Goal: Task Accomplishment & Management: Manage account settings

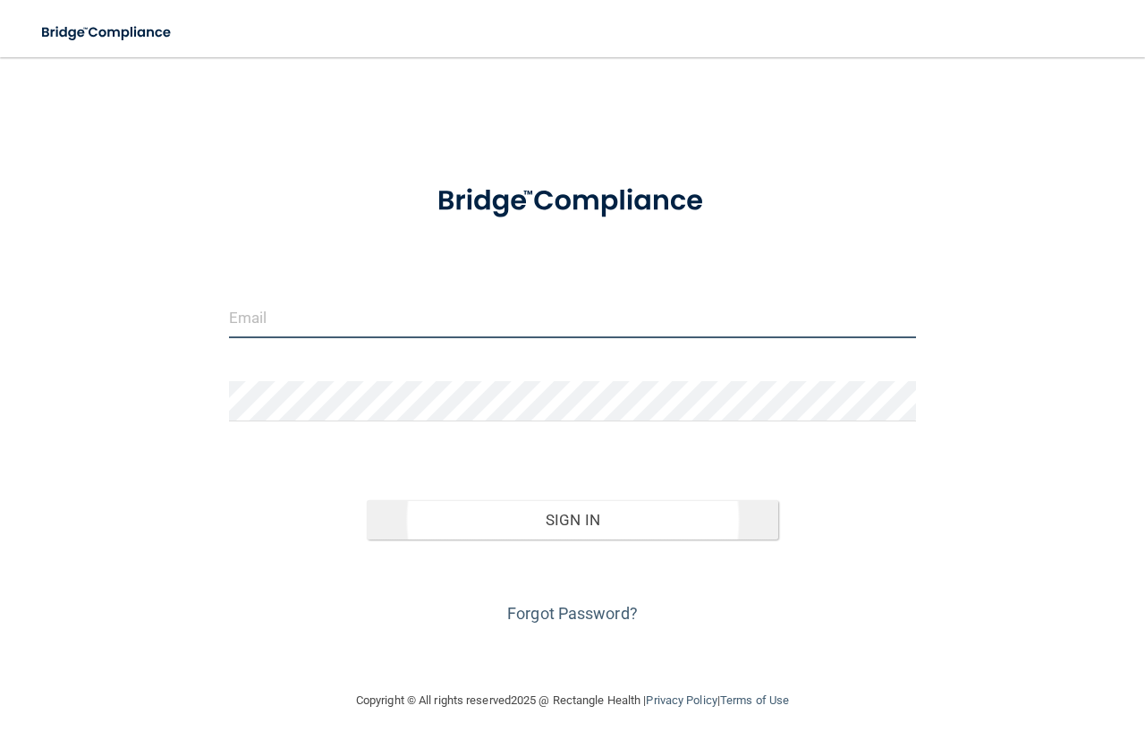
type input "[EMAIL_ADDRESS][DOMAIN_NAME]"
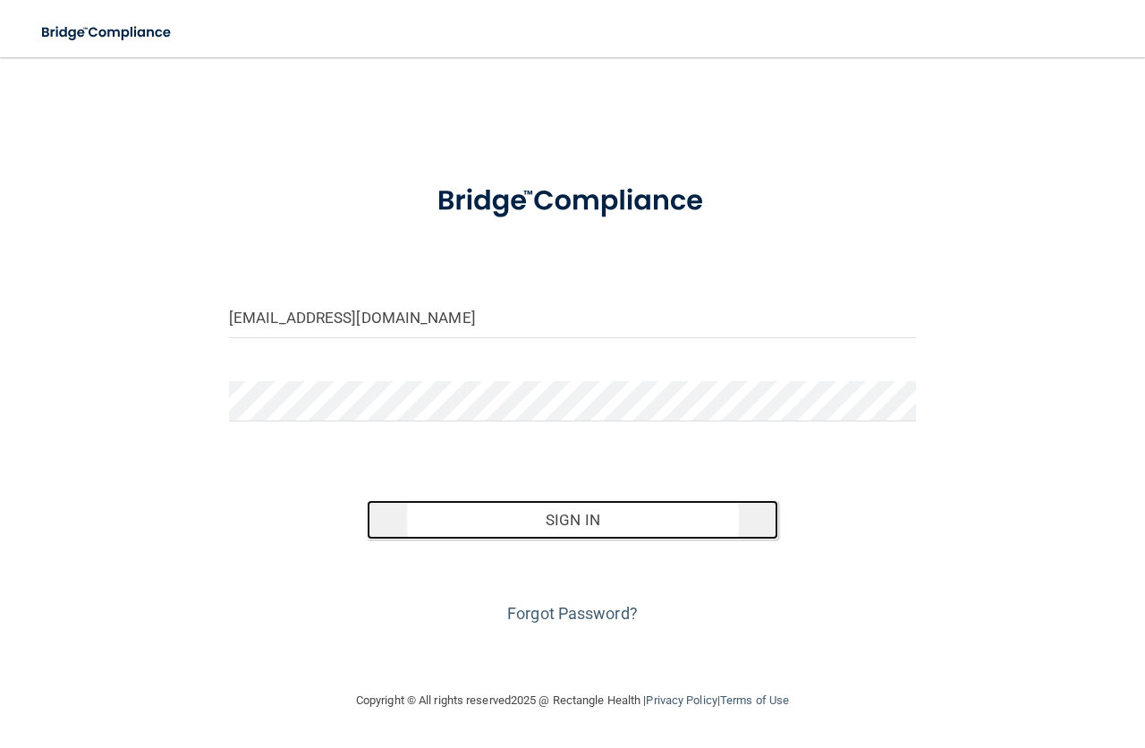
click at [581, 509] on button "Sign In" at bounding box center [573, 519] width 412 height 39
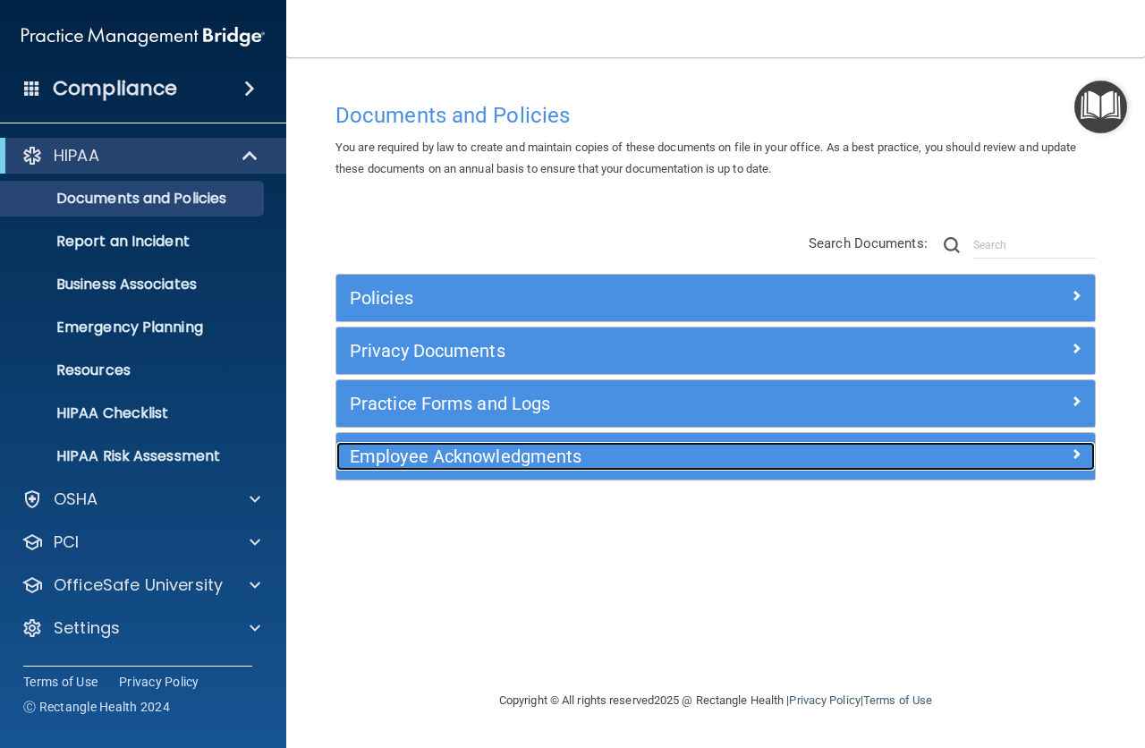
click at [453, 452] on h5 "Employee Acknowledgments" at bounding box center [621, 456] width 542 height 20
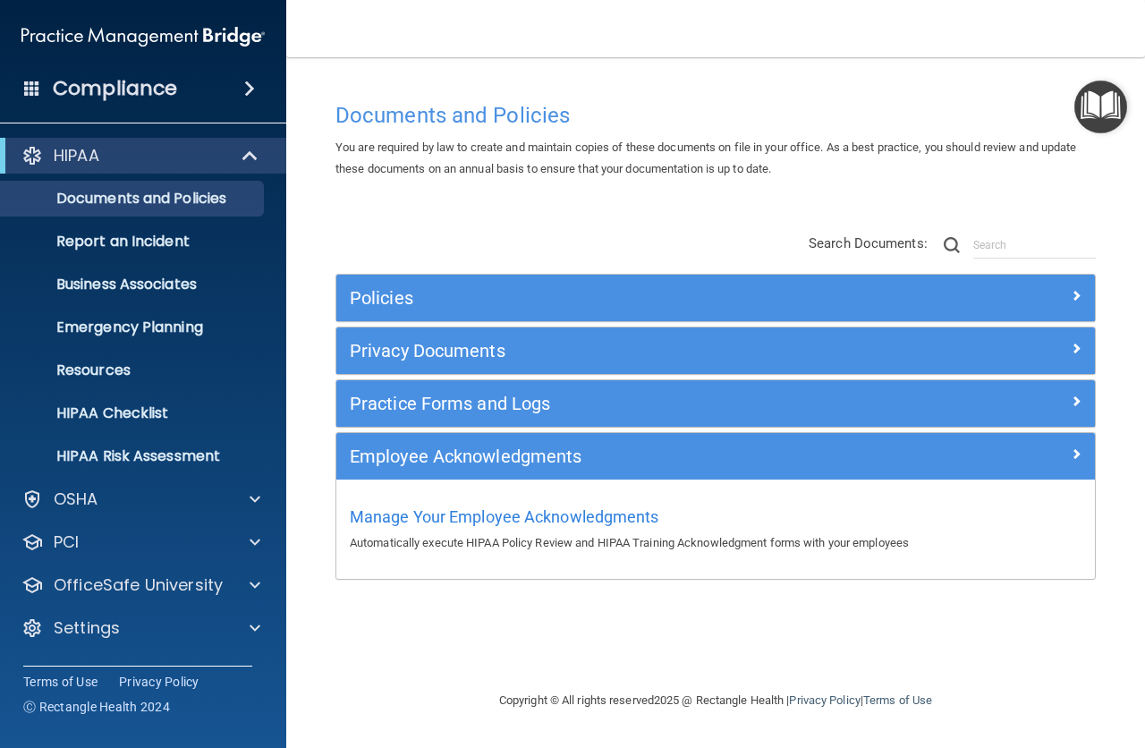
click at [597, 539] on p "Automatically execute HIPAA Policy Review and HIPAA Training Acknowledgment for…" at bounding box center [716, 542] width 732 height 21
click at [602, 517] on span "Manage Your Employee Acknowledgments" at bounding box center [505, 516] width 310 height 19
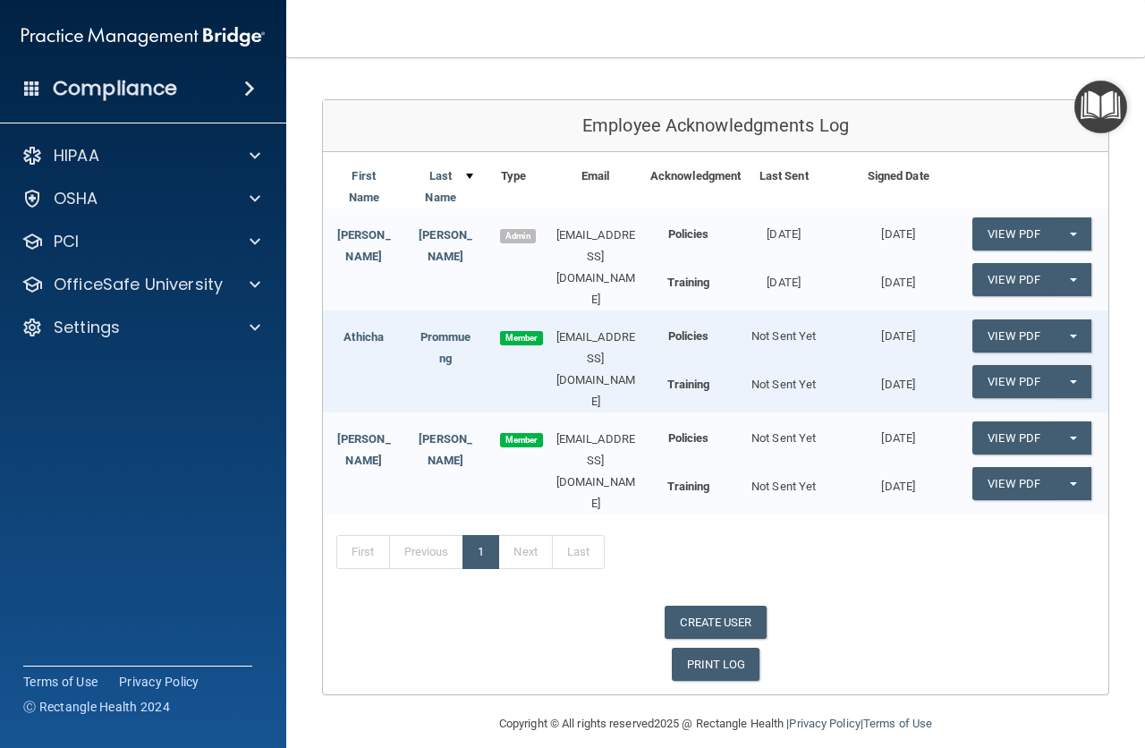
scroll to position [174, 0]
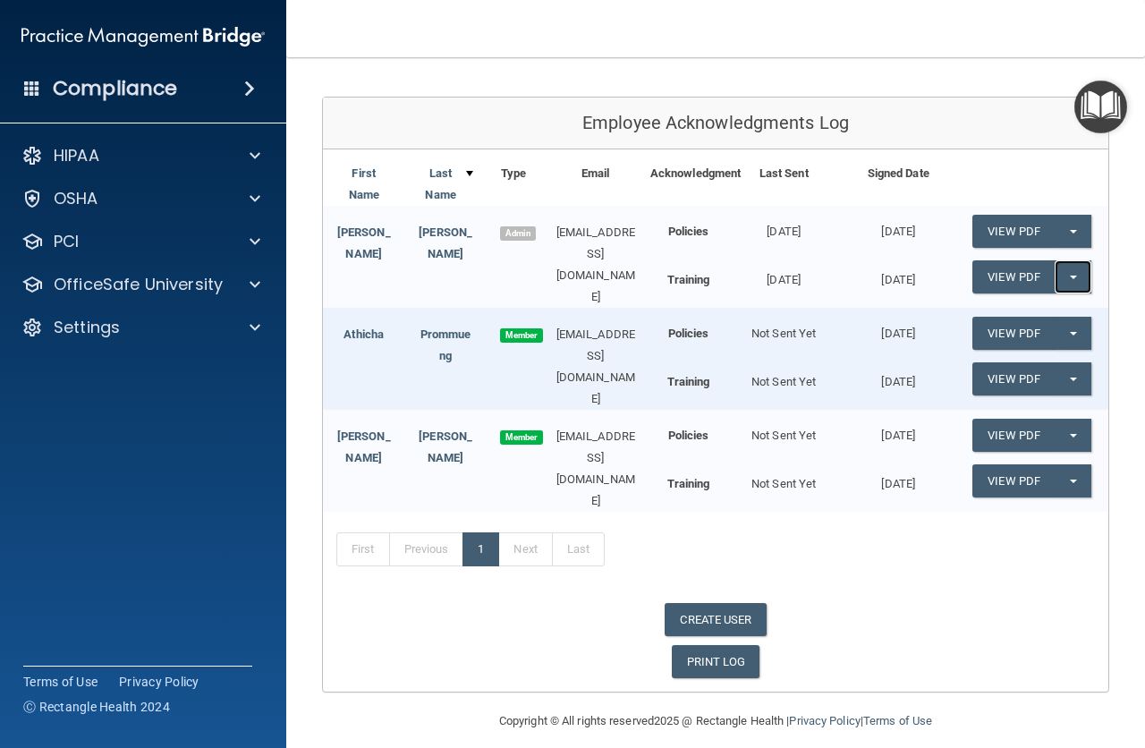
click at [1060, 269] on button "Split button!" at bounding box center [1073, 276] width 37 height 33
click at [1067, 420] on button "Split button!" at bounding box center [1073, 435] width 37 height 33
click at [1053, 463] on link "Update Acknowledgment" at bounding box center [1054, 471] width 165 height 27
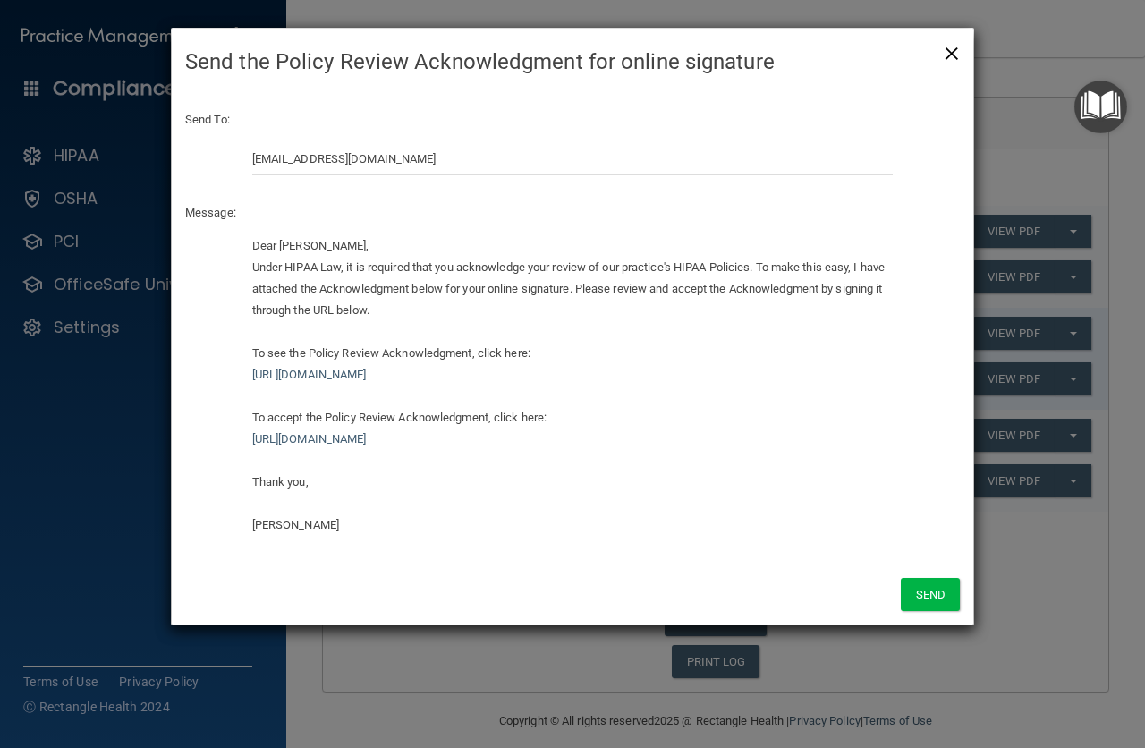
click at [955, 53] on span "×" at bounding box center [952, 51] width 16 height 36
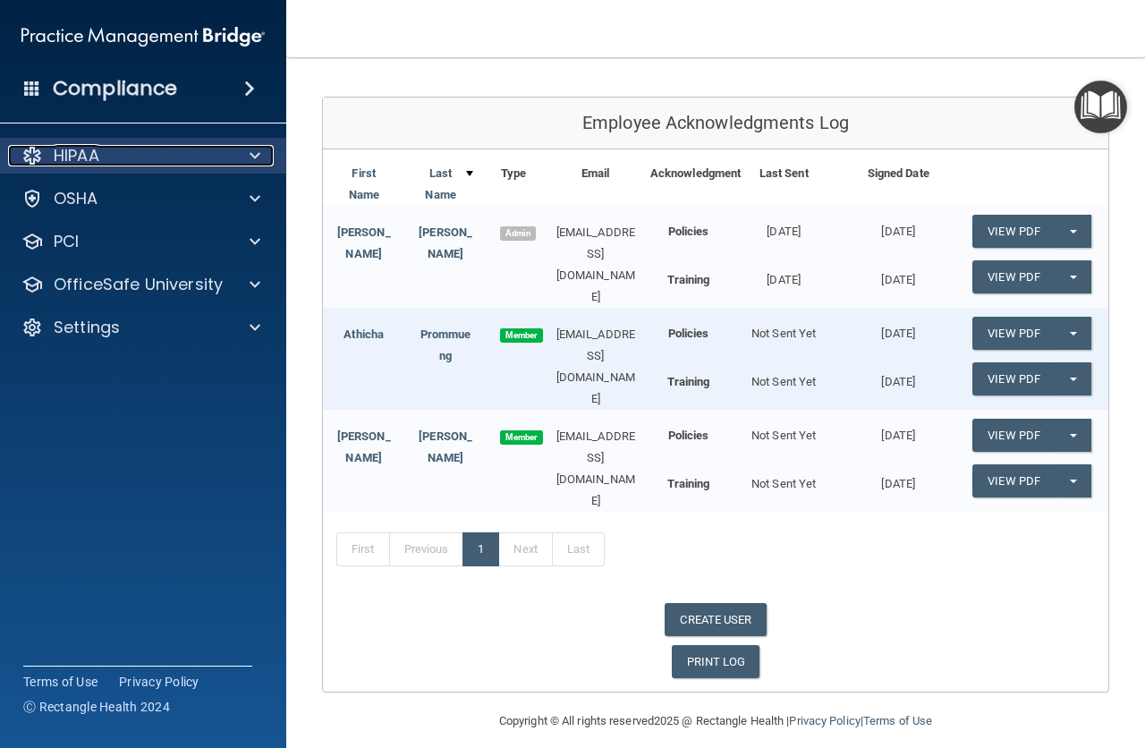
click at [126, 153] on div "HIPAA" at bounding box center [119, 155] width 222 height 21
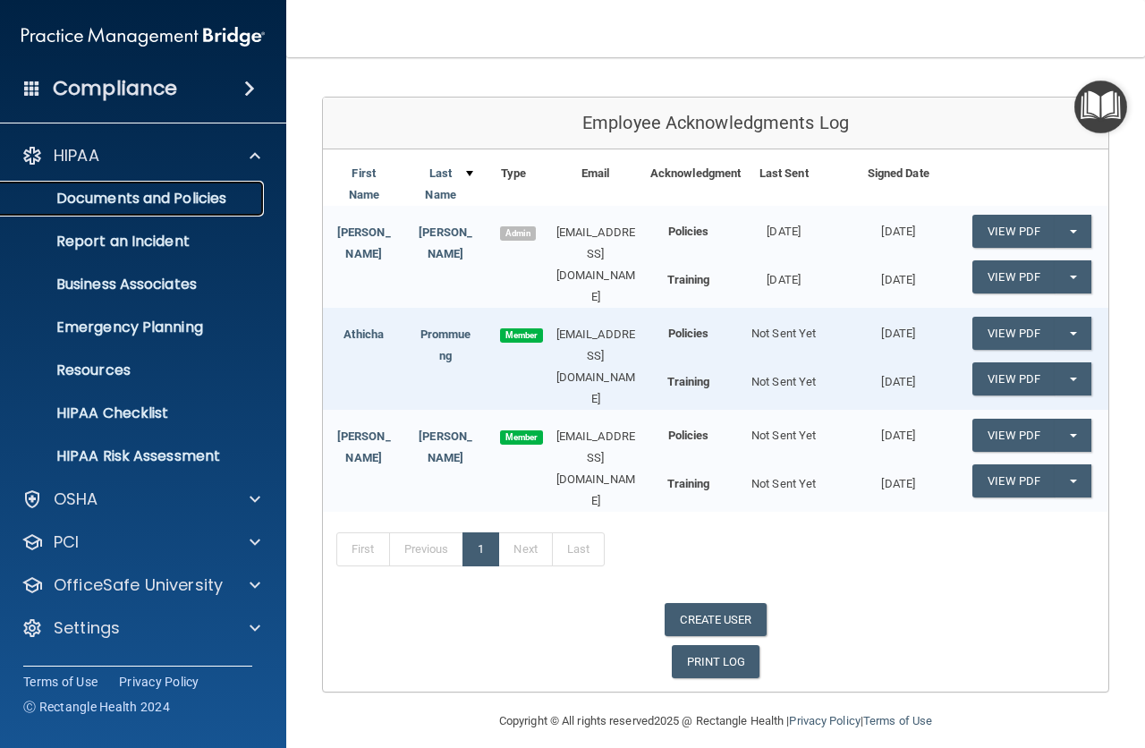
click at [174, 193] on p "Documents and Policies" at bounding box center [134, 199] width 244 height 18
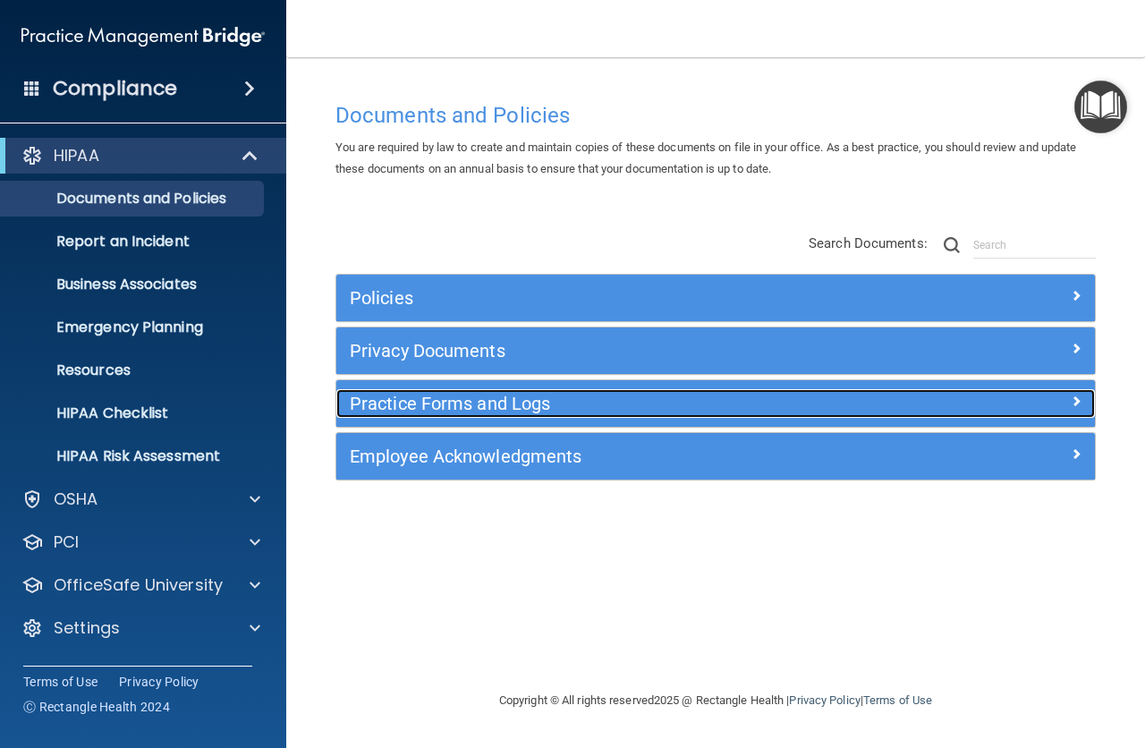
click at [1069, 401] on div at bounding box center [1000, 399] width 190 height 21
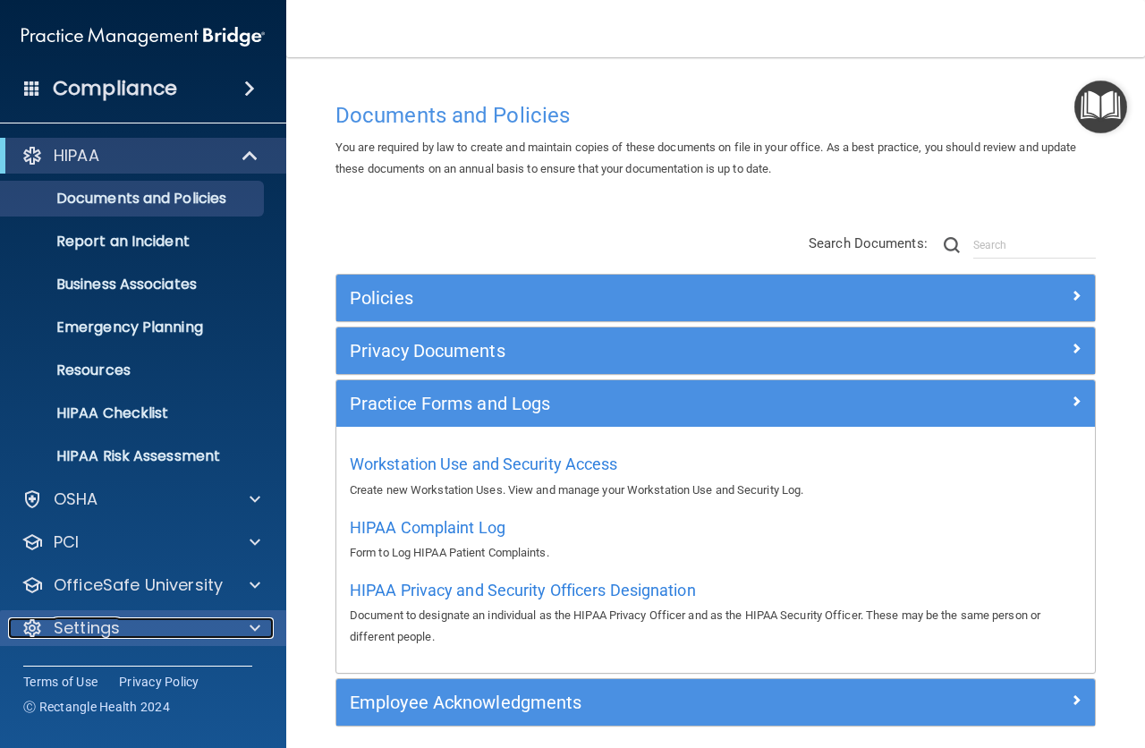
click at [260, 622] on div at bounding box center [252, 627] width 45 height 21
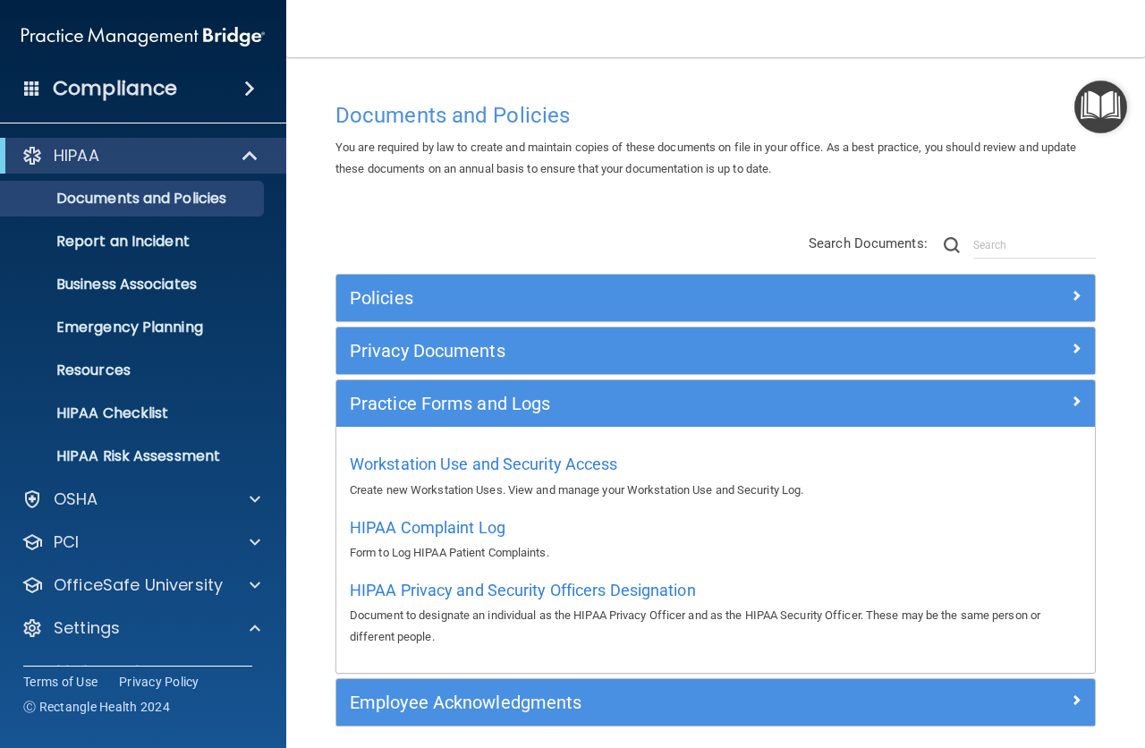
click at [247, 84] on span at bounding box center [249, 88] width 11 height 21
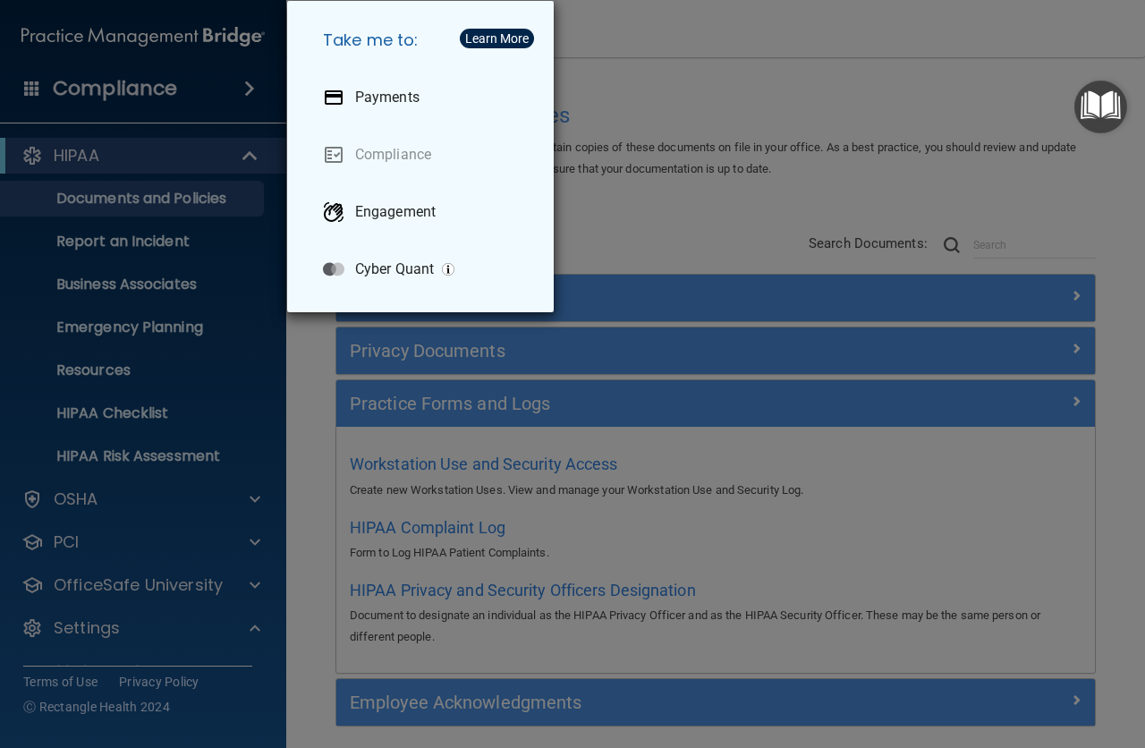
click at [719, 216] on div "Take me to: Payments Compliance Engagement Cyber Quant" at bounding box center [572, 374] width 1145 height 748
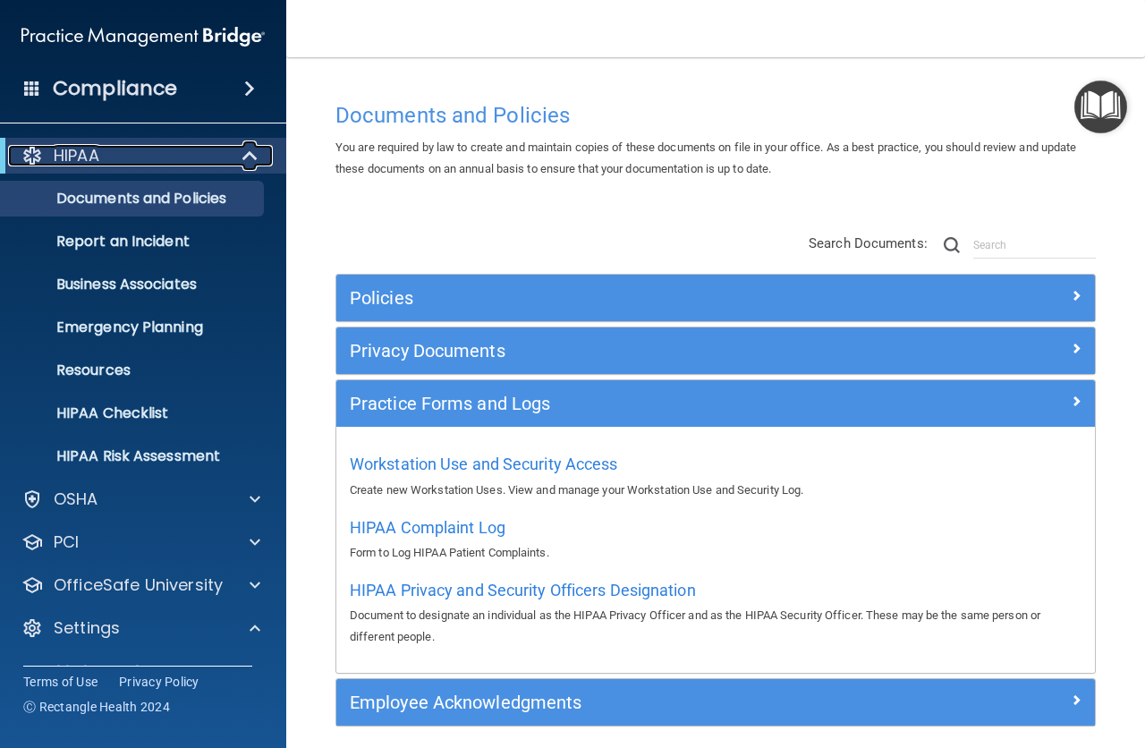
click at [255, 149] on span at bounding box center [251, 155] width 15 height 21
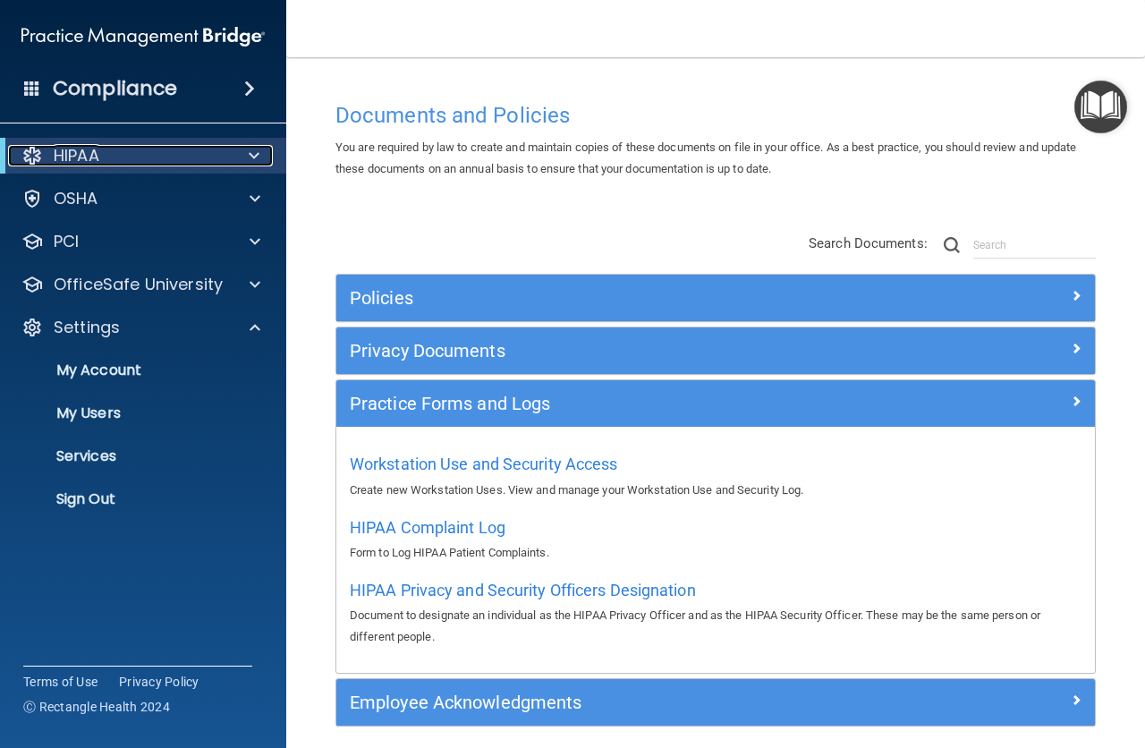
click at [198, 153] on div "HIPAA" at bounding box center [118, 155] width 221 height 21
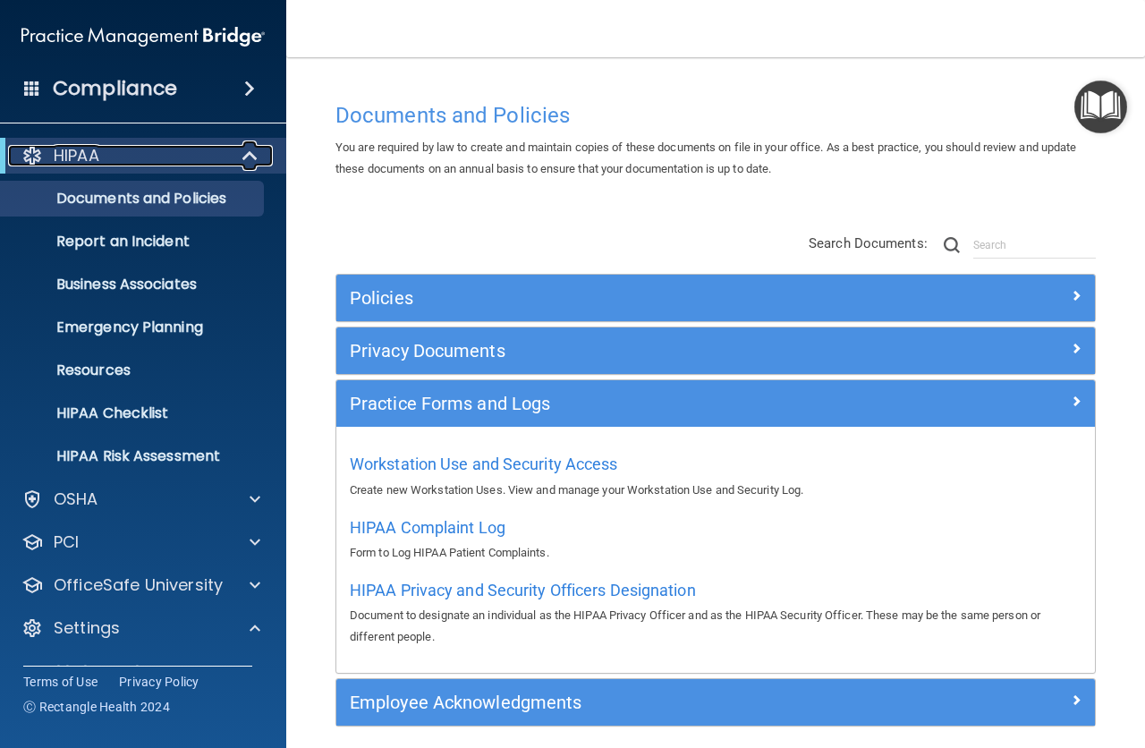
click at [252, 152] on span at bounding box center [251, 155] width 15 height 21
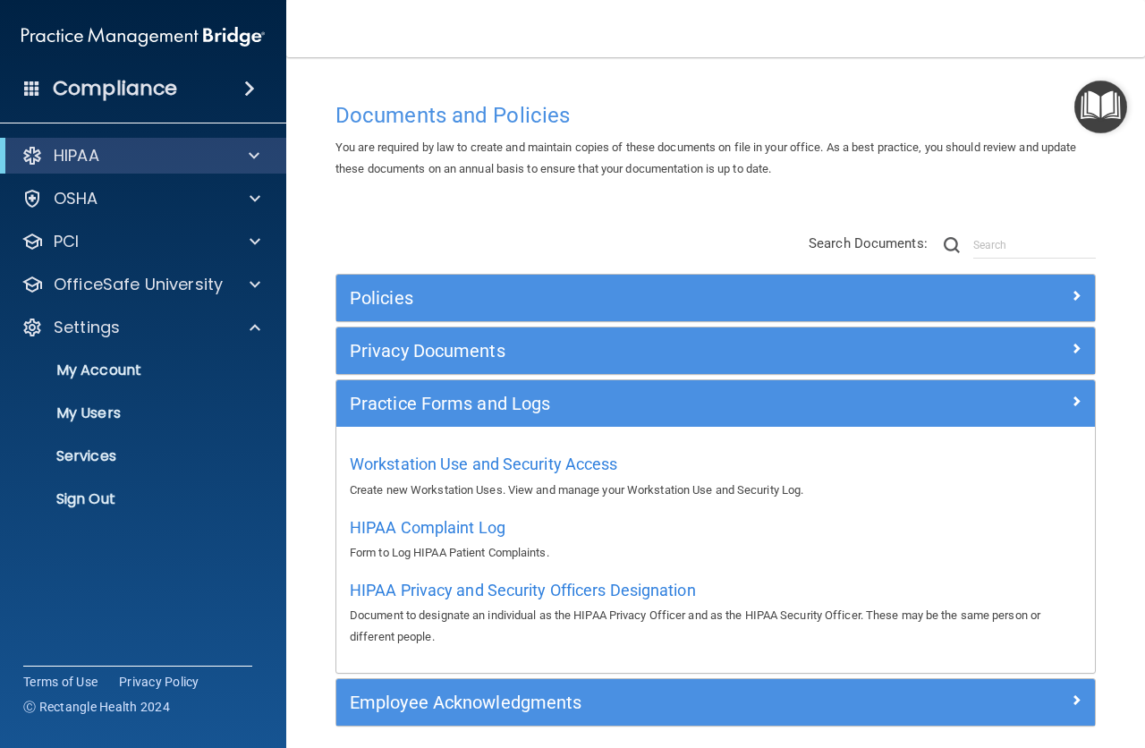
click at [251, 84] on span at bounding box center [249, 88] width 11 height 21
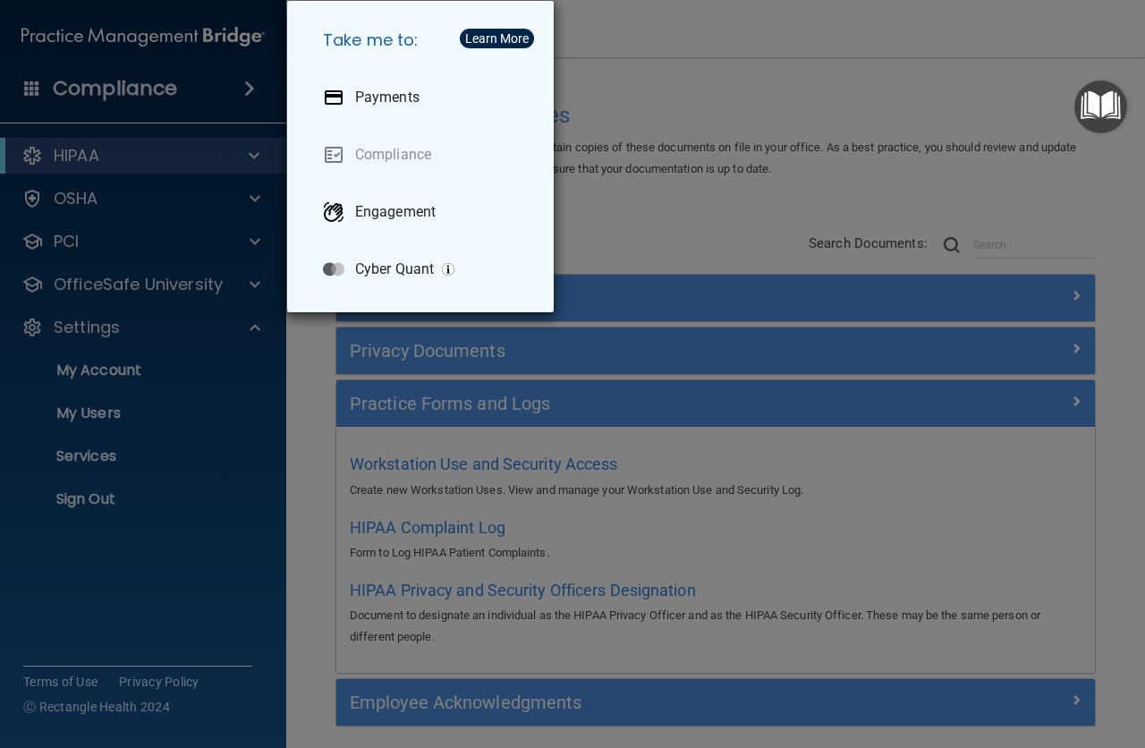
click at [636, 219] on div "Take me to: Payments Compliance Engagement Cyber Quant" at bounding box center [572, 374] width 1145 height 748
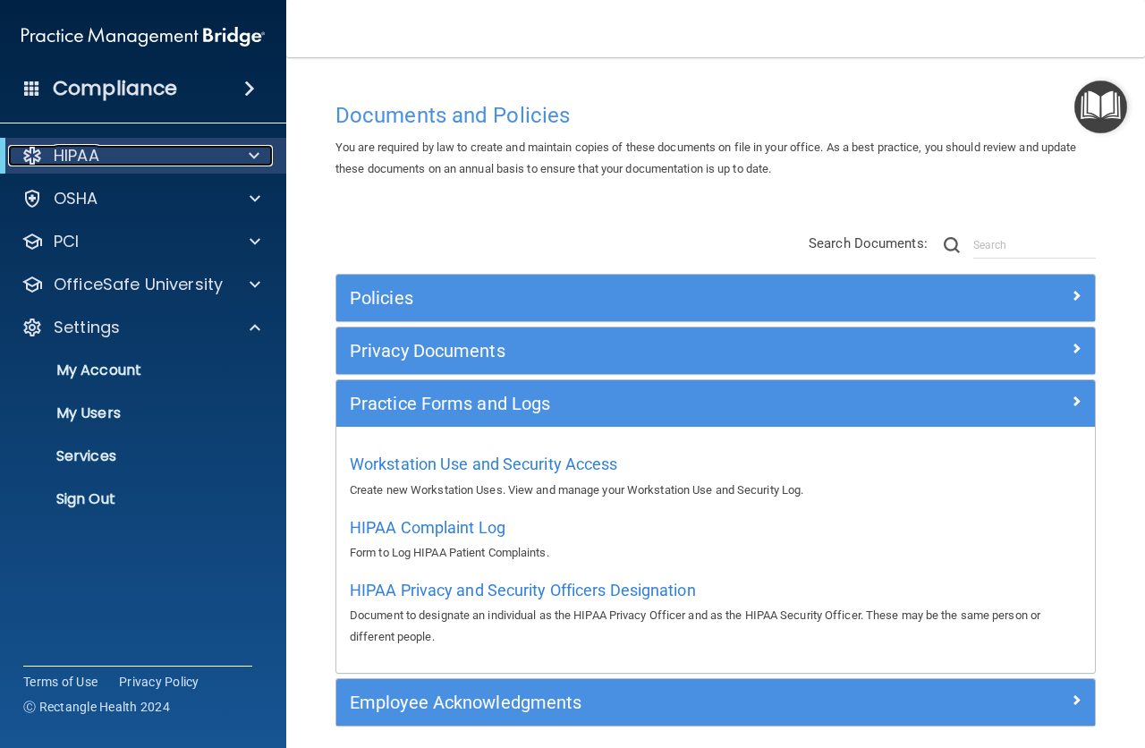
click at [257, 152] on span at bounding box center [254, 155] width 11 height 21
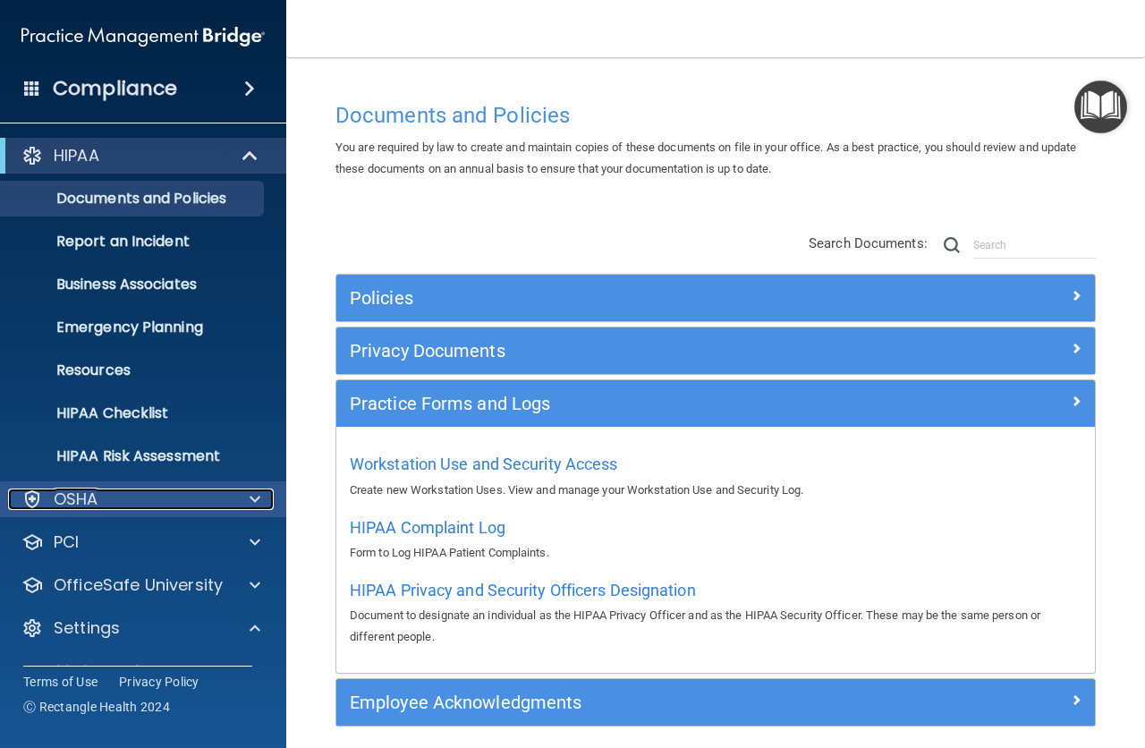
click at [260, 497] on div at bounding box center [252, 498] width 45 height 21
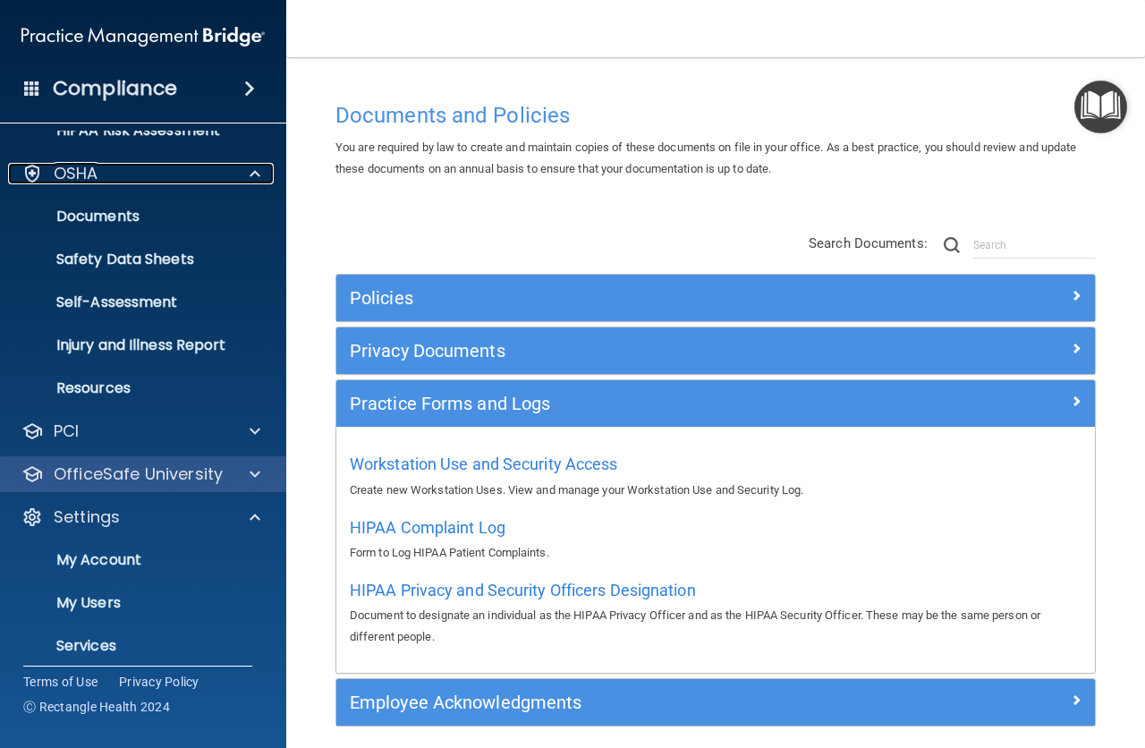
scroll to position [358, 0]
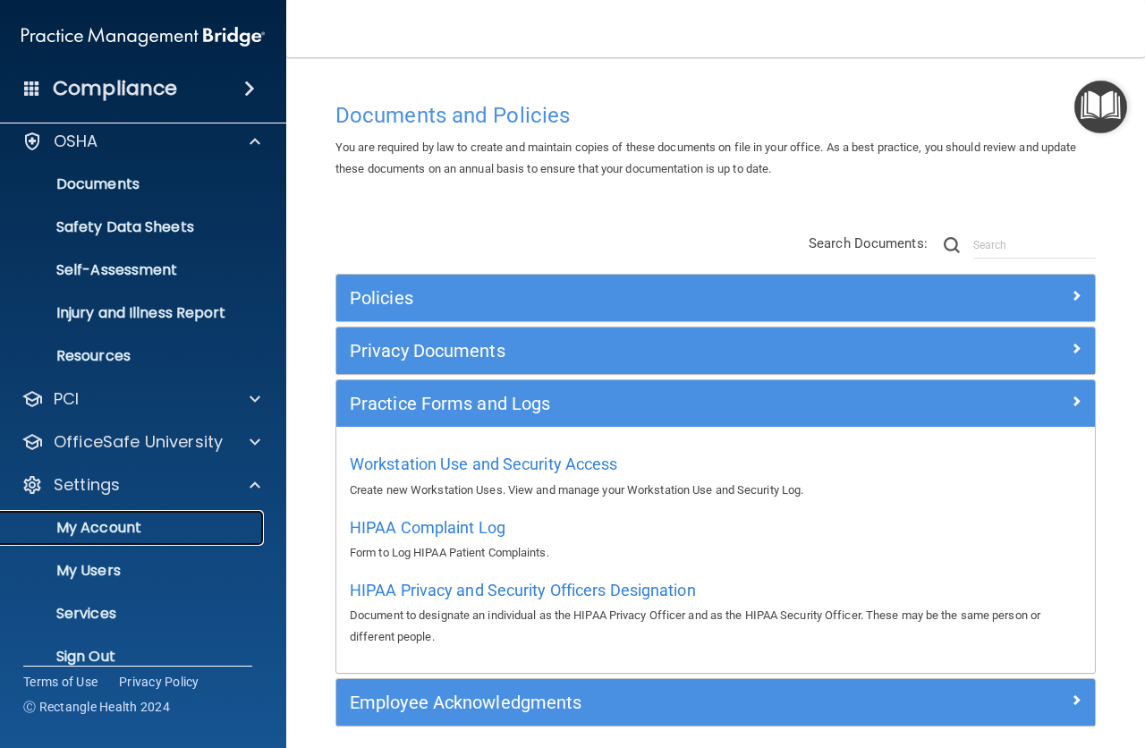
click at [169, 526] on p "My Account" at bounding box center [134, 528] width 244 height 18
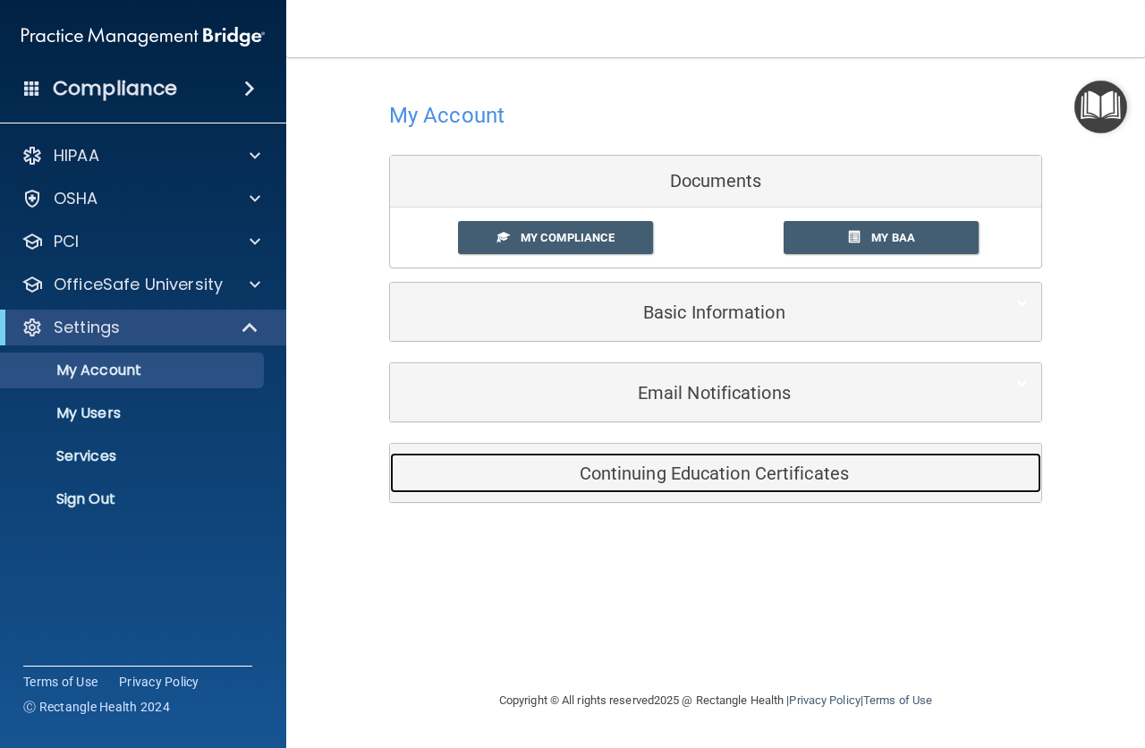
click at [635, 471] on h5 "Continuing Education Certificates" at bounding box center [688, 473] width 570 height 20
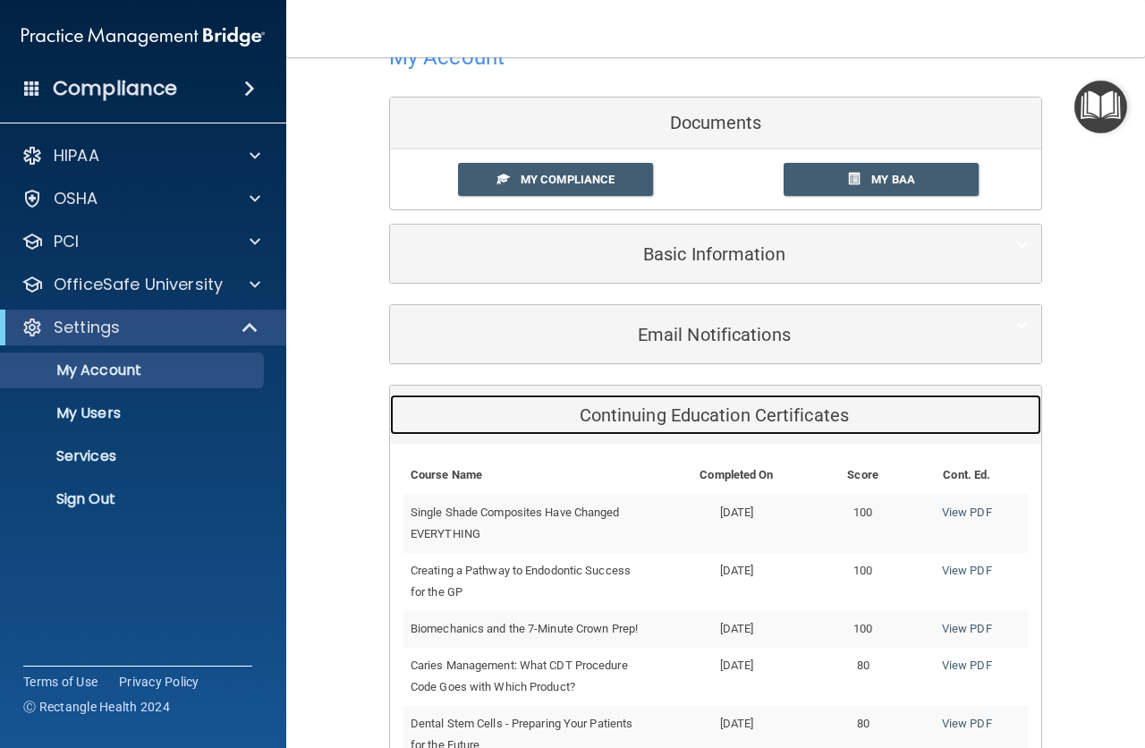
scroll to position [89, 0]
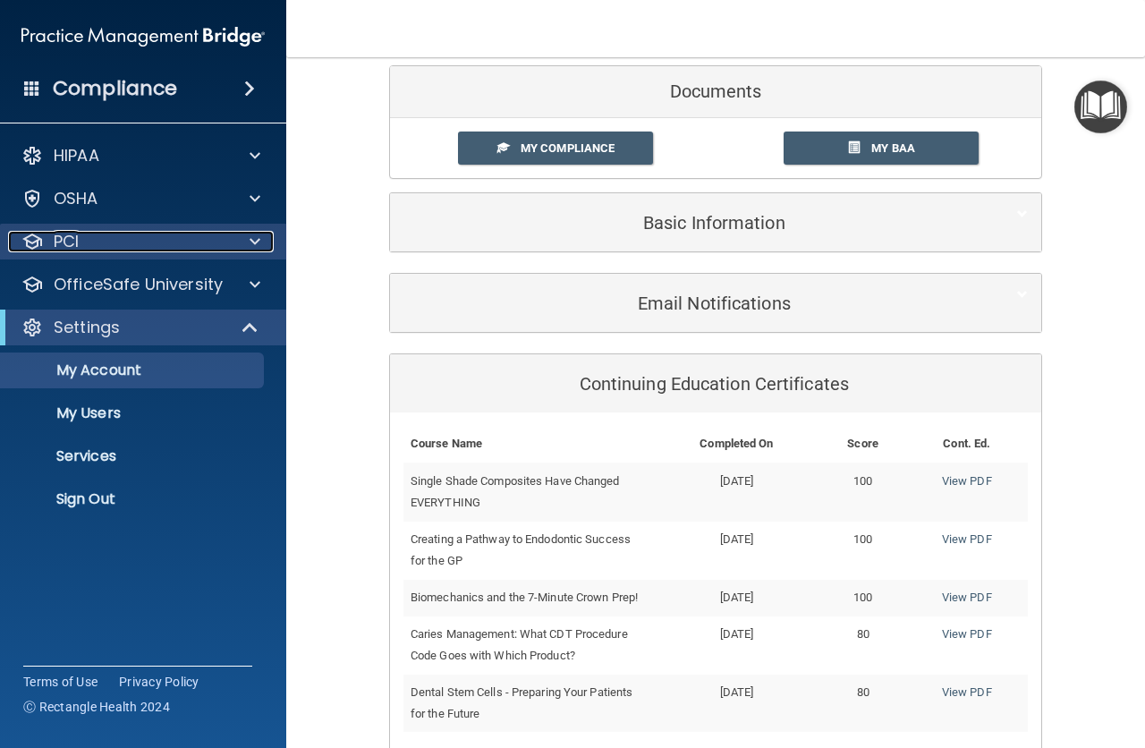
click at [136, 239] on div "PCI" at bounding box center [119, 241] width 222 height 21
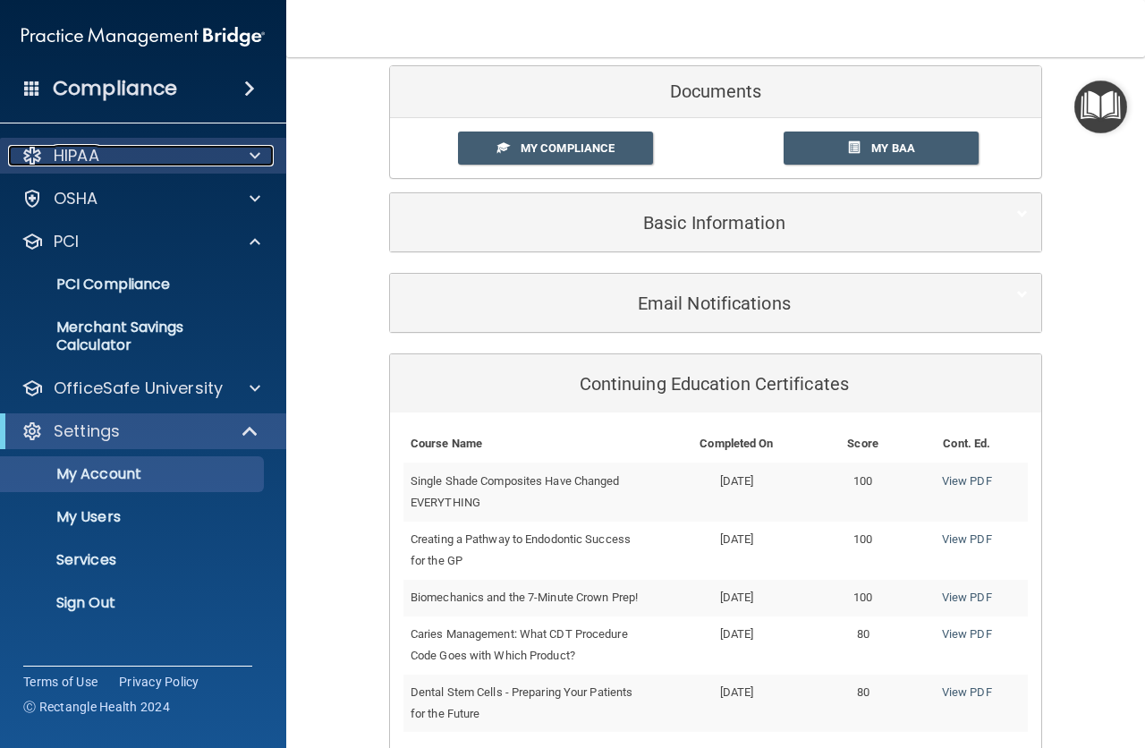
click at [115, 151] on div "HIPAA" at bounding box center [119, 155] width 222 height 21
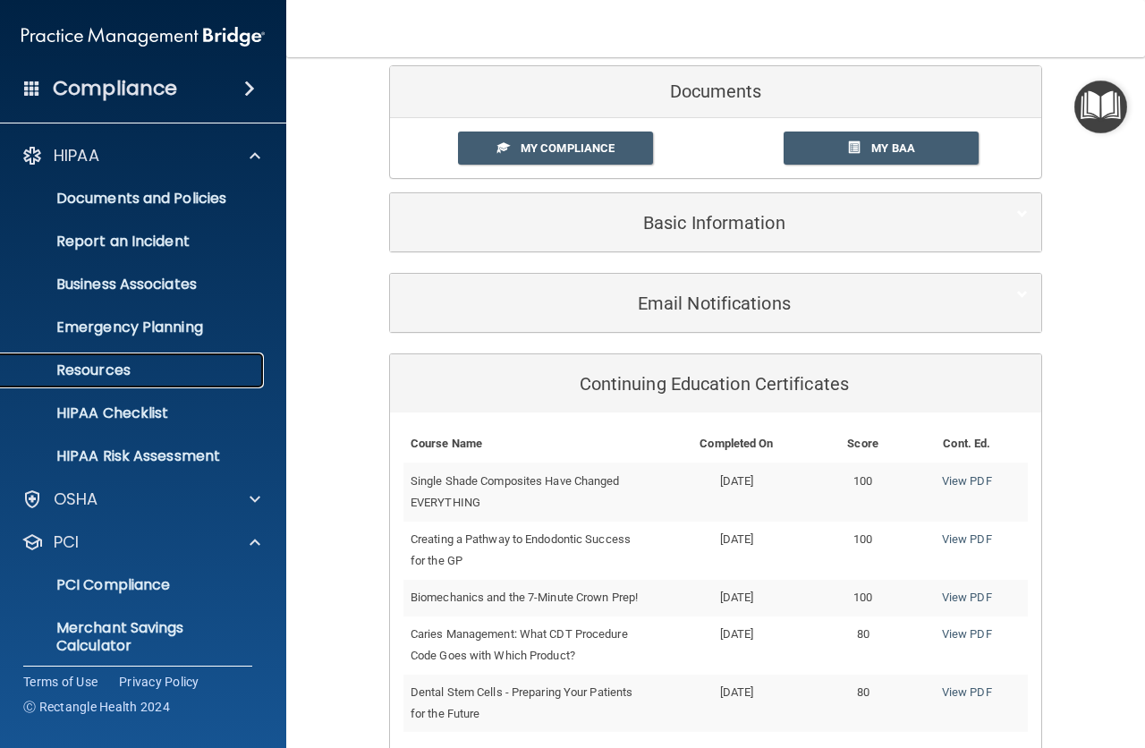
click at [94, 362] on p "Resources" at bounding box center [134, 370] width 244 height 18
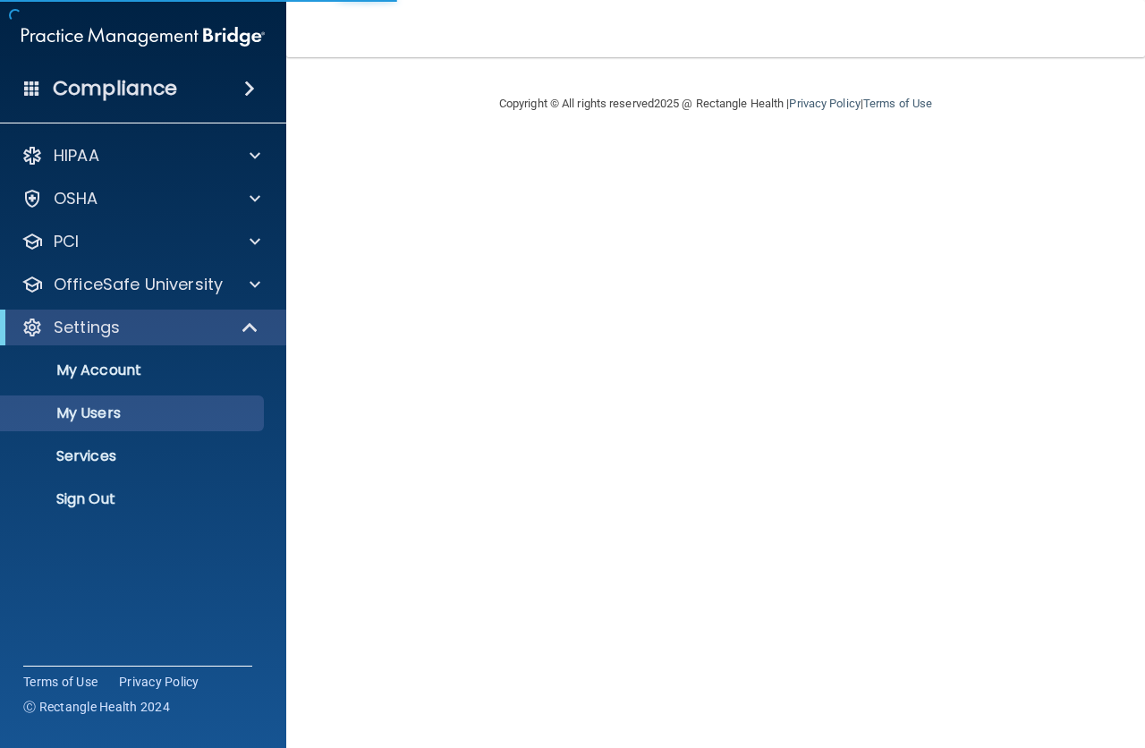
select select "20"
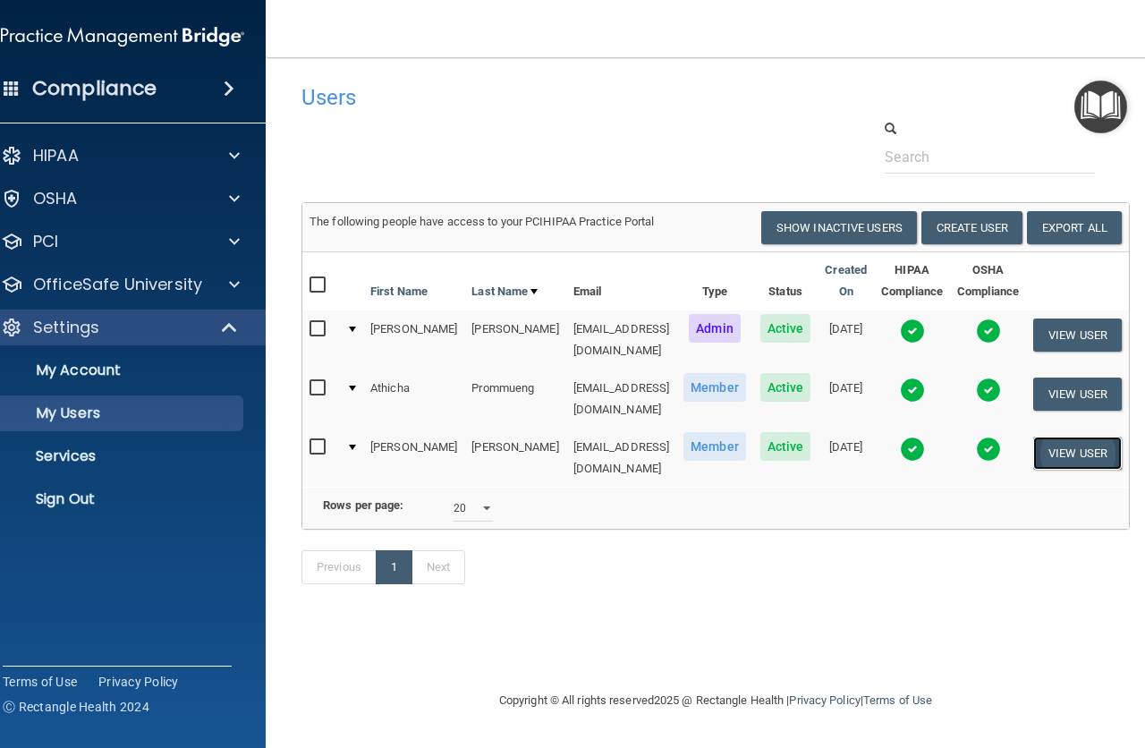
click at [1080, 437] on button "View User" at bounding box center [1077, 453] width 89 height 33
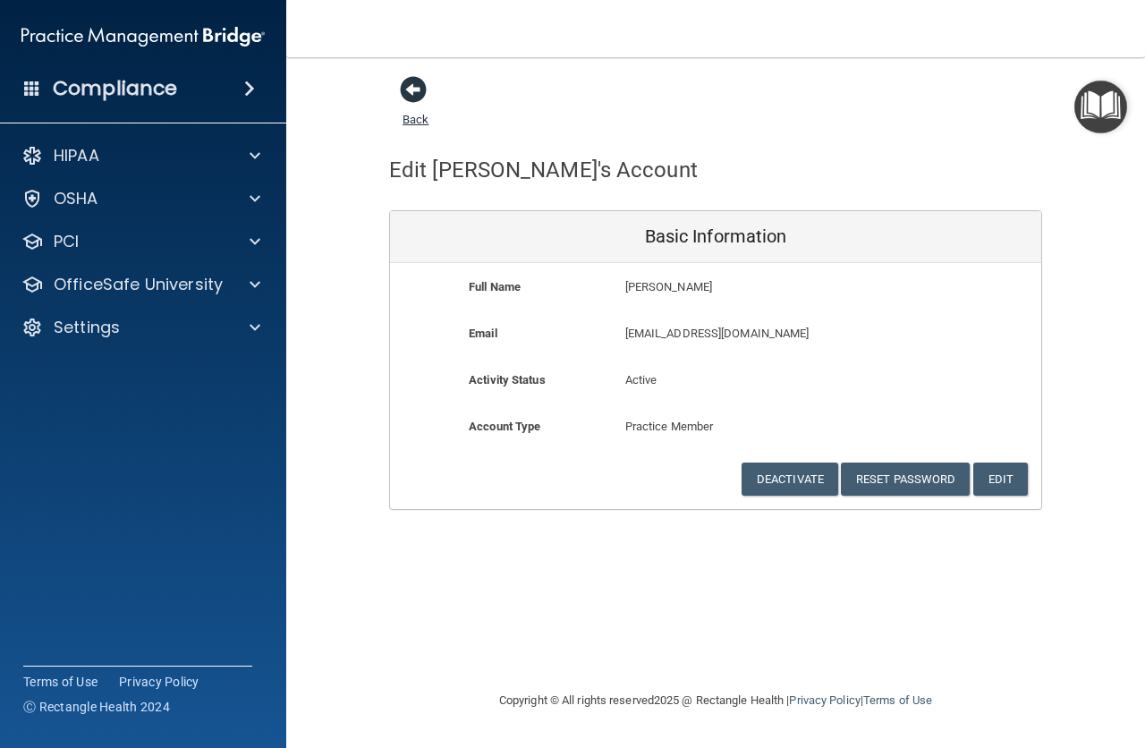
click at [413, 86] on span at bounding box center [413, 89] width 27 height 27
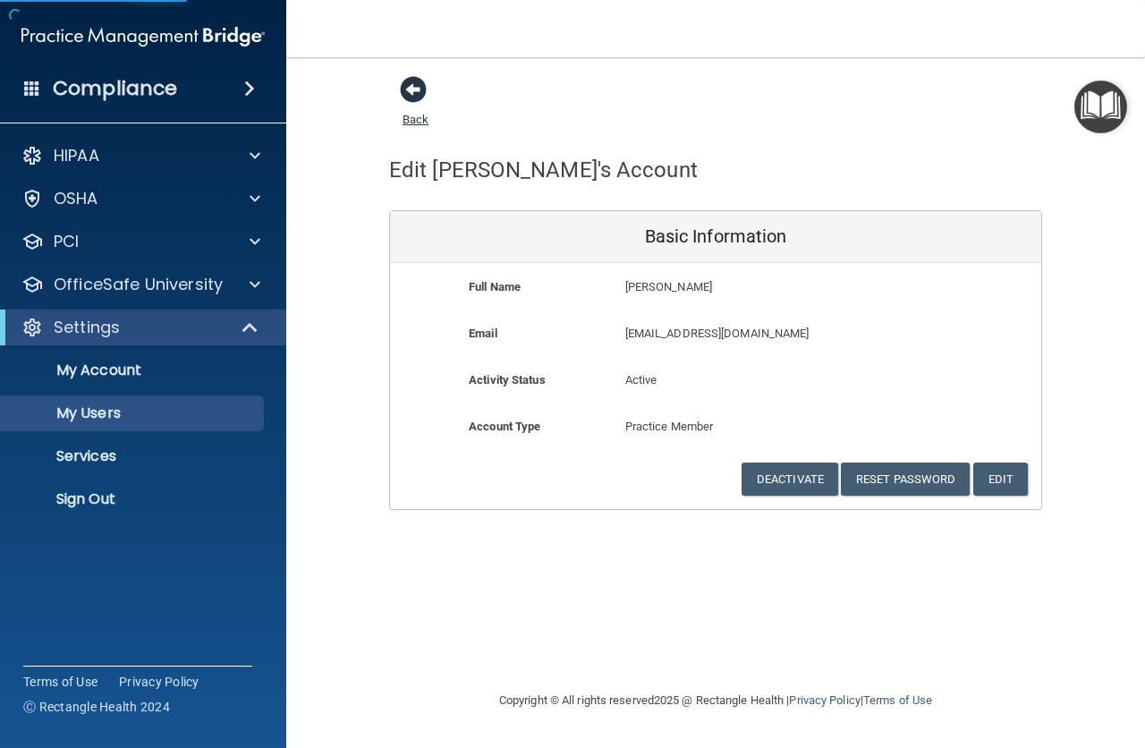
select select "20"
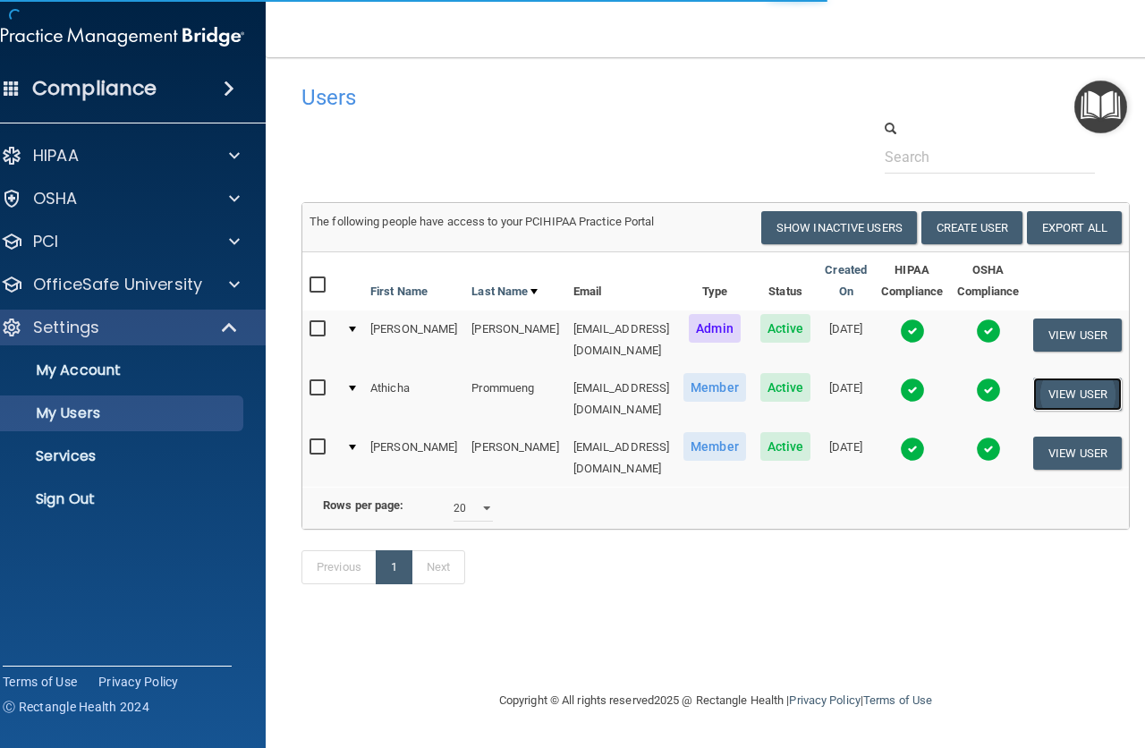
click at [1057, 386] on button "View User" at bounding box center [1077, 394] width 89 height 33
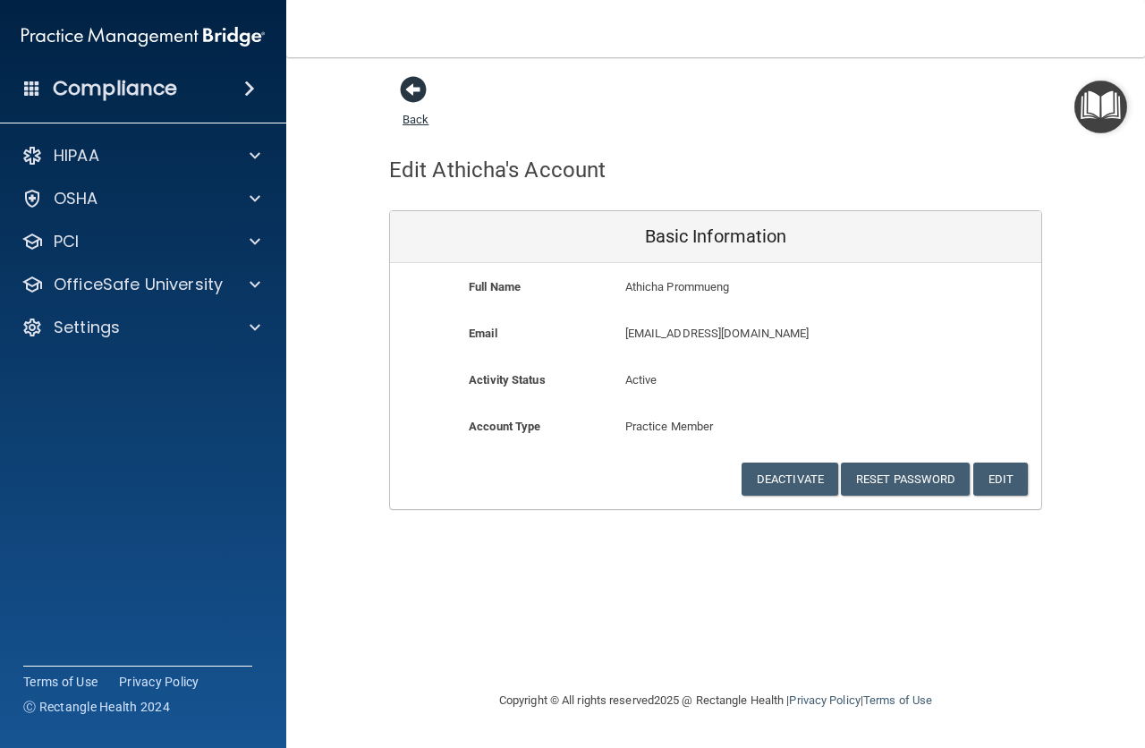
click at [412, 85] on span at bounding box center [413, 89] width 27 height 27
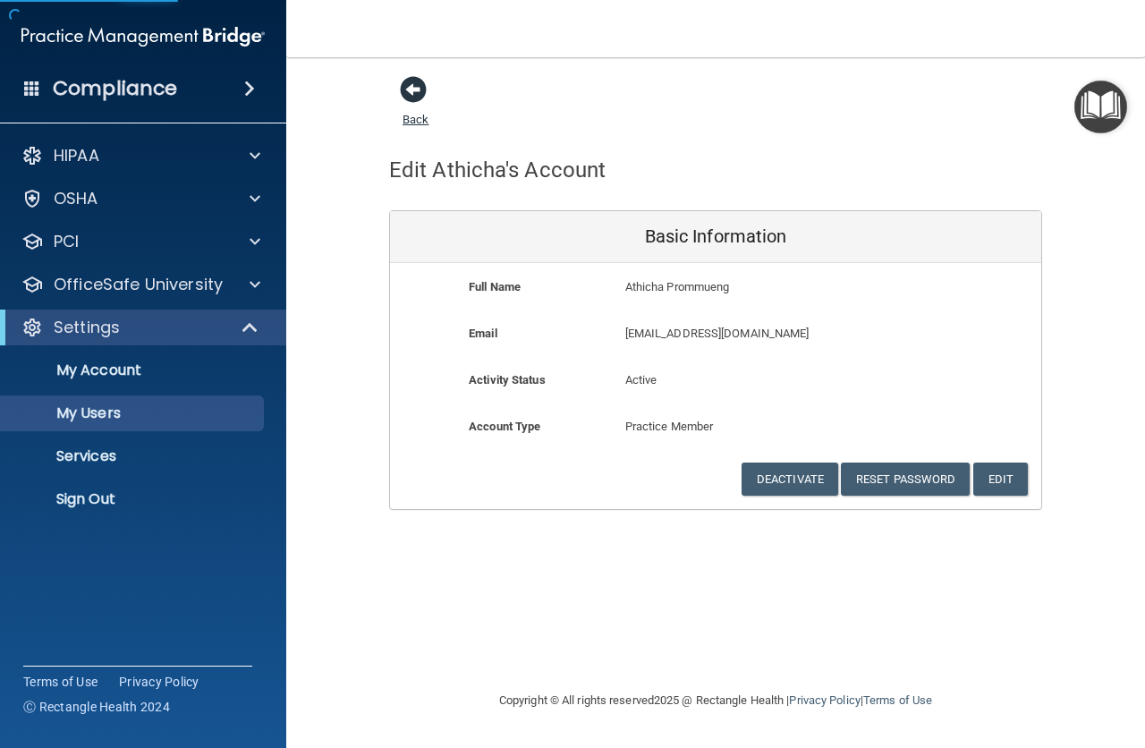
select select "20"
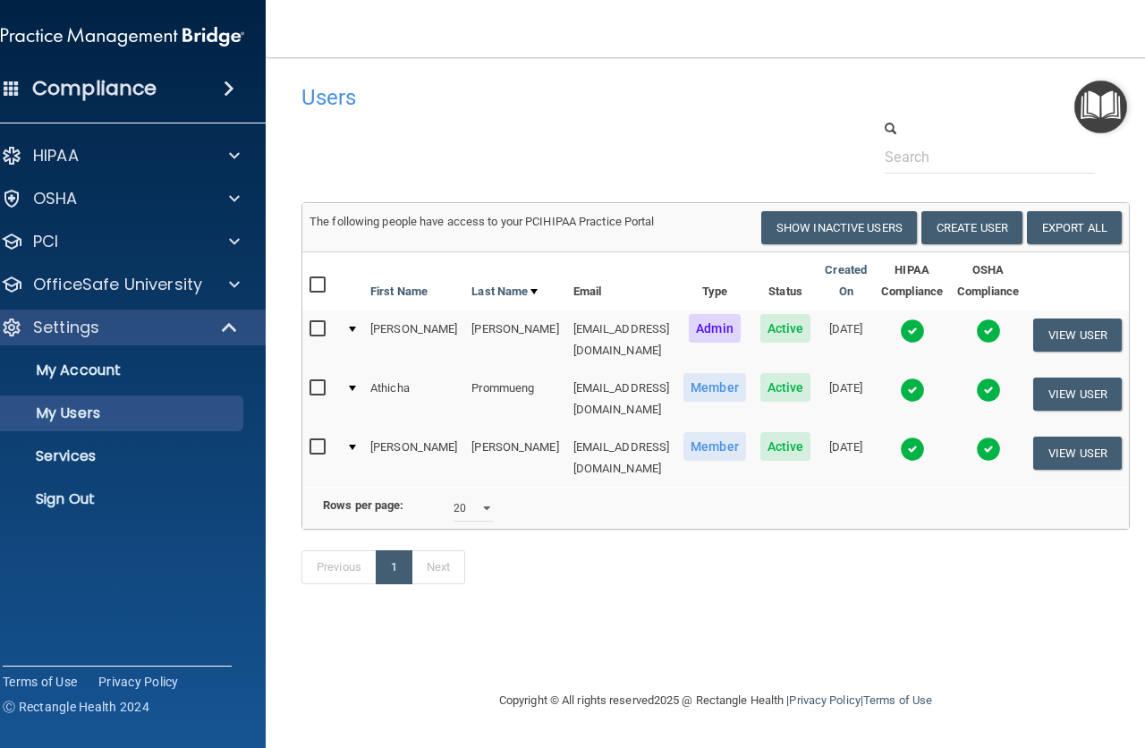
click at [1097, 98] on img "Open Resource Center" at bounding box center [1100, 107] width 53 height 53
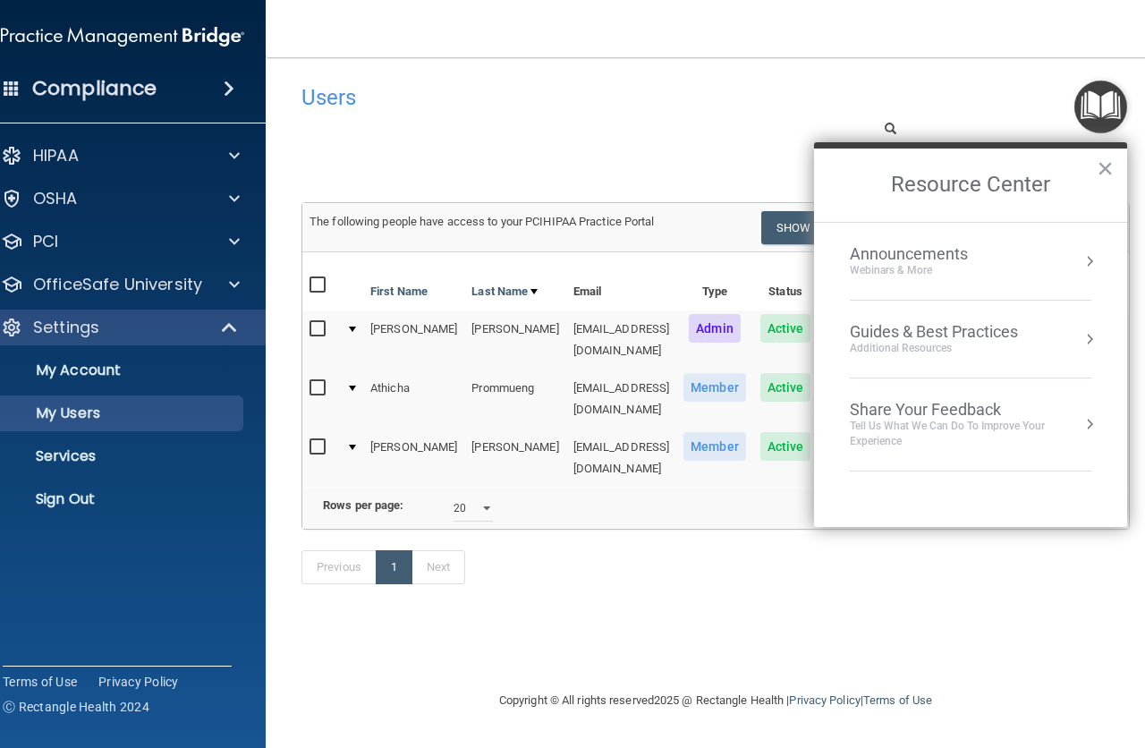
click at [734, 615] on div "Users Success! New user created. × Error! The user couldn't be created. × Succe…" at bounding box center [715, 373] width 828 height 597
click at [749, 91] on h4 "Users" at bounding box center [537, 97] width 472 height 23
click at [1106, 166] on button "×" at bounding box center [1105, 168] width 17 height 29
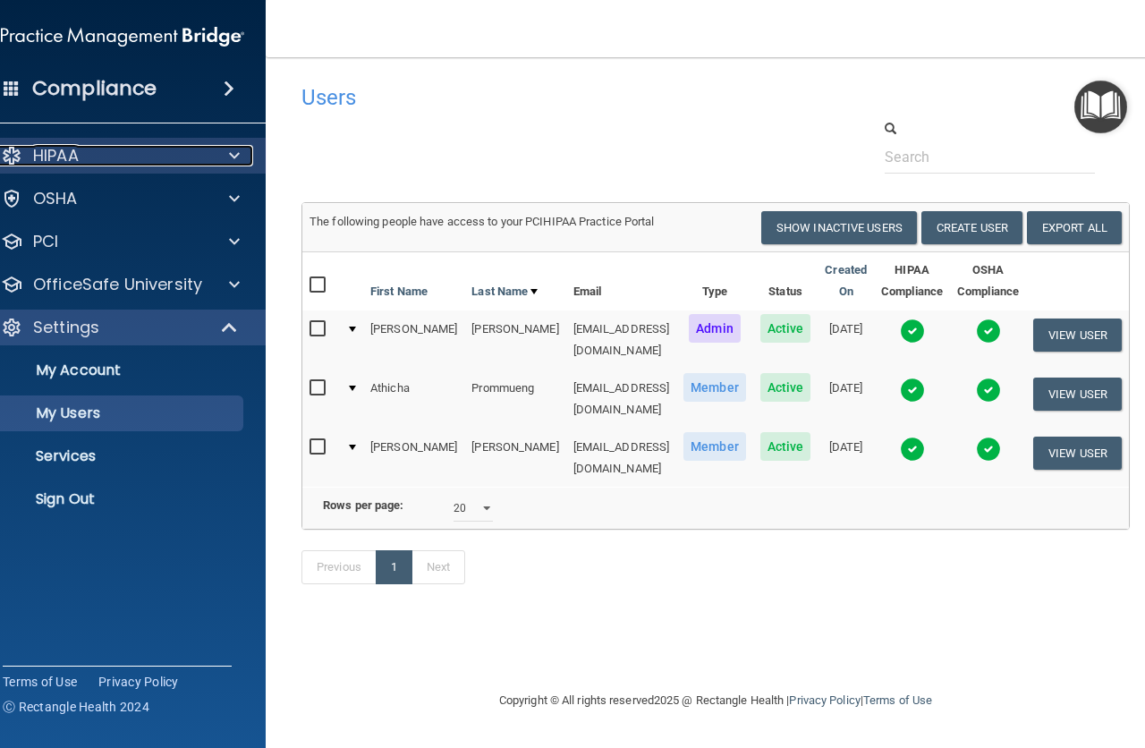
click at [71, 157] on p "HIPAA" at bounding box center [56, 155] width 46 height 21
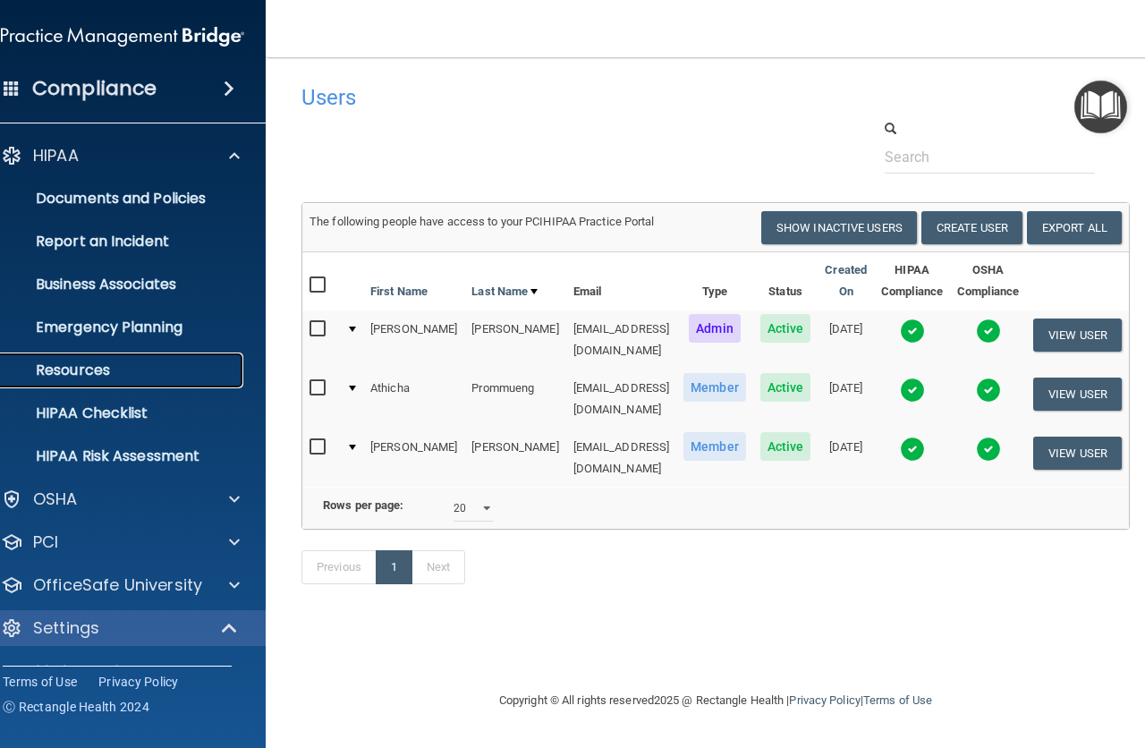
click at [66, 366] on p "Resources" at bounding box center [113, 370] width 244 height 18
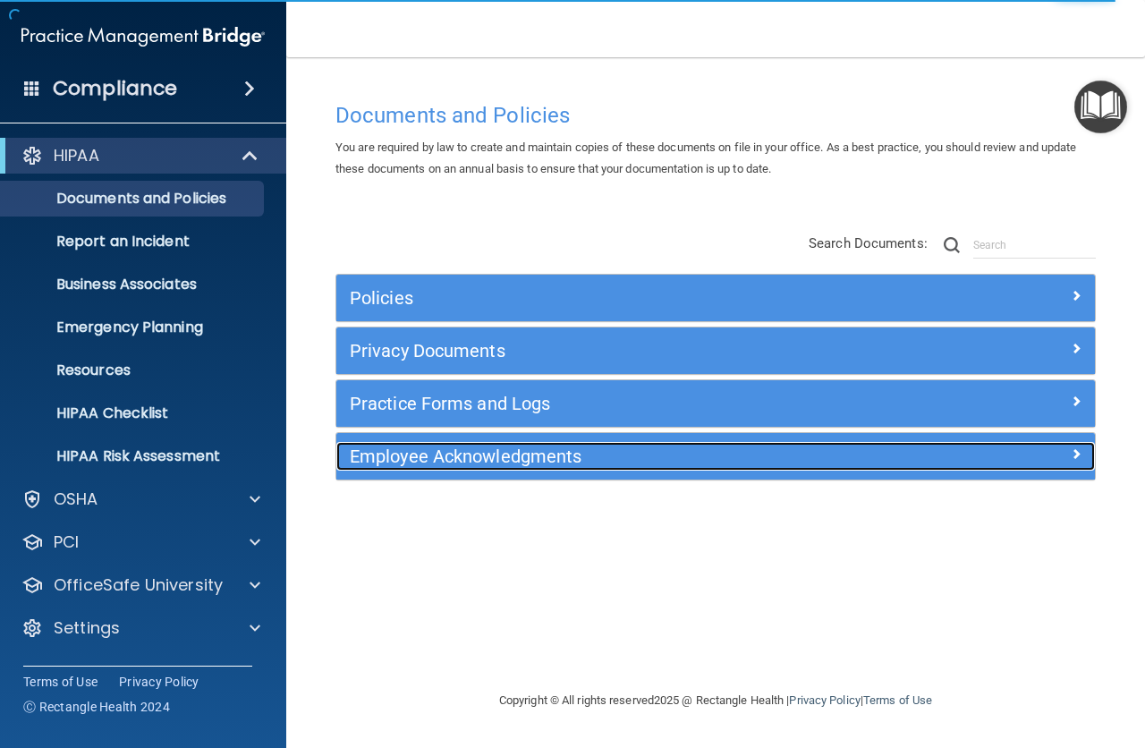
click at [471, 456] on h5 "Employee Acknowledgments" at bounding box center [621, 456] width 542 height 20
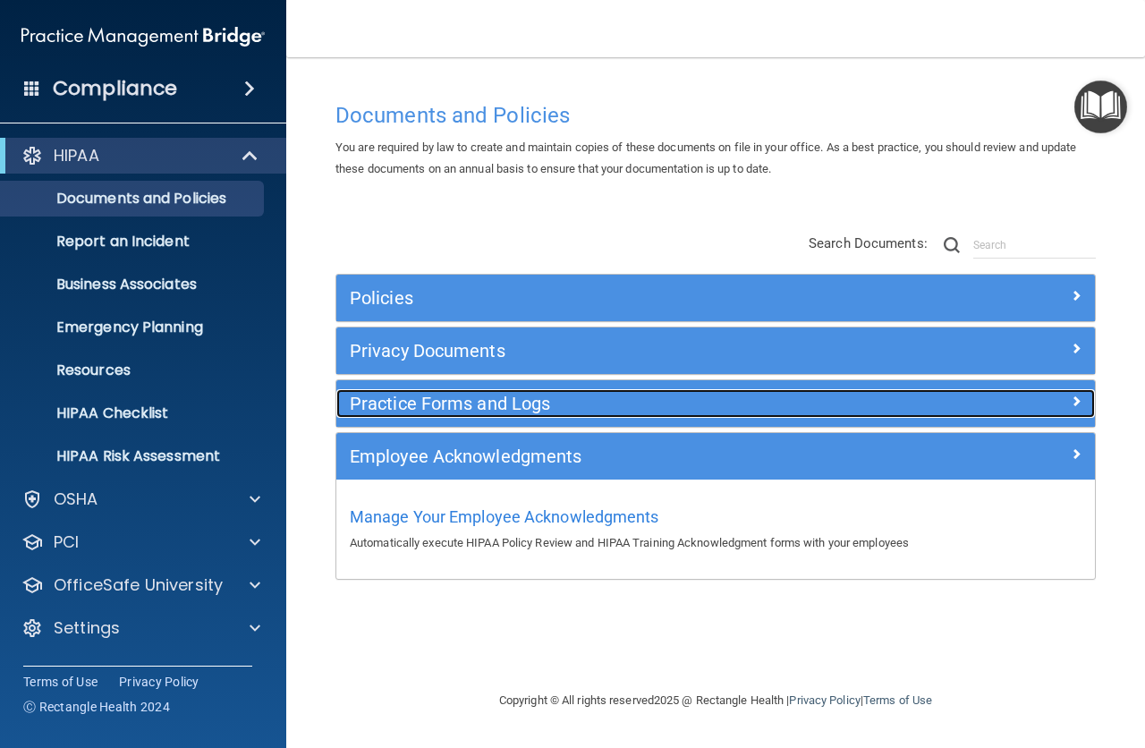
click at [499, 392] on div "Practice Forms and Logs" at bounding box center [620, 403] width 569 height 29
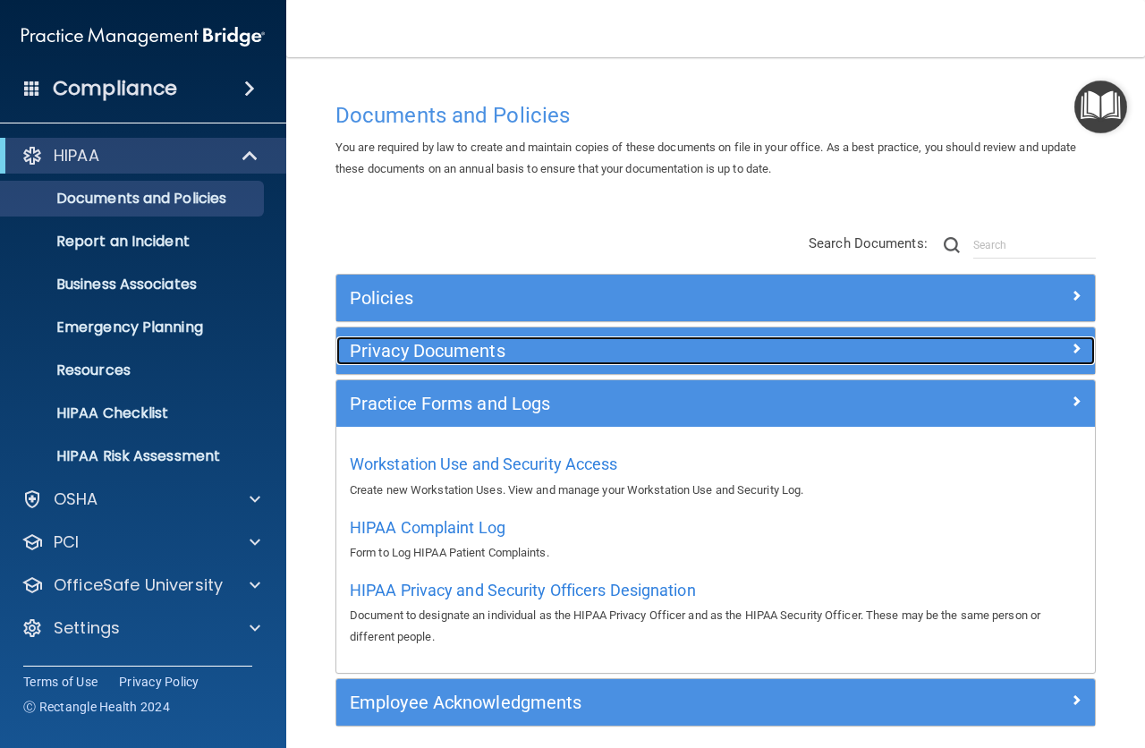
click at [410, 343] on h5 "Privacy Documents" at bounding box center [621, 351] width 542 height 20
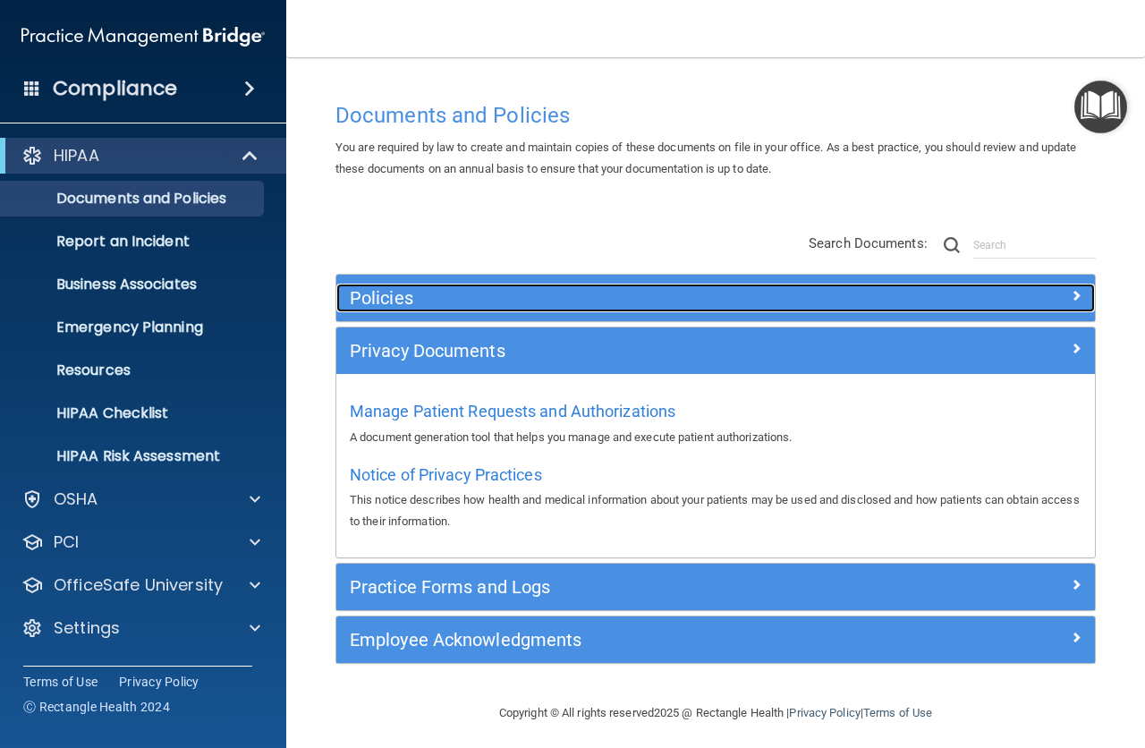
click at [402, 293] on h5 "Policies" at bounding box center [621, 298] width 542 height 20
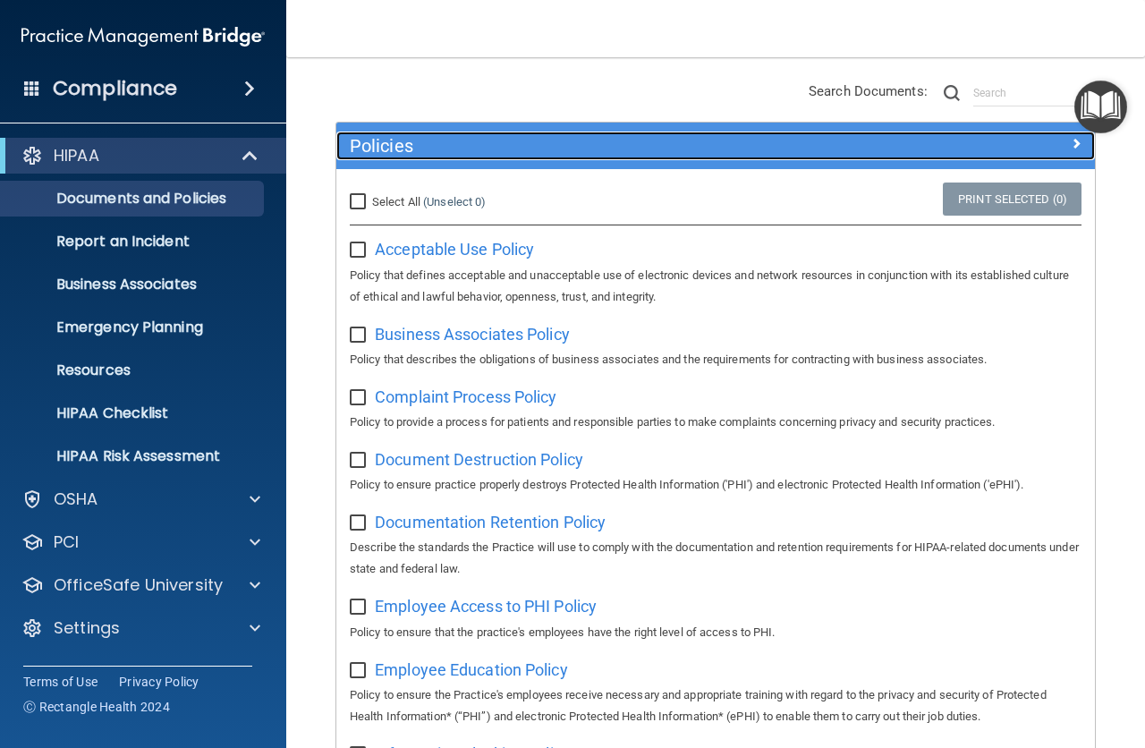
scroll to position [15, 0]
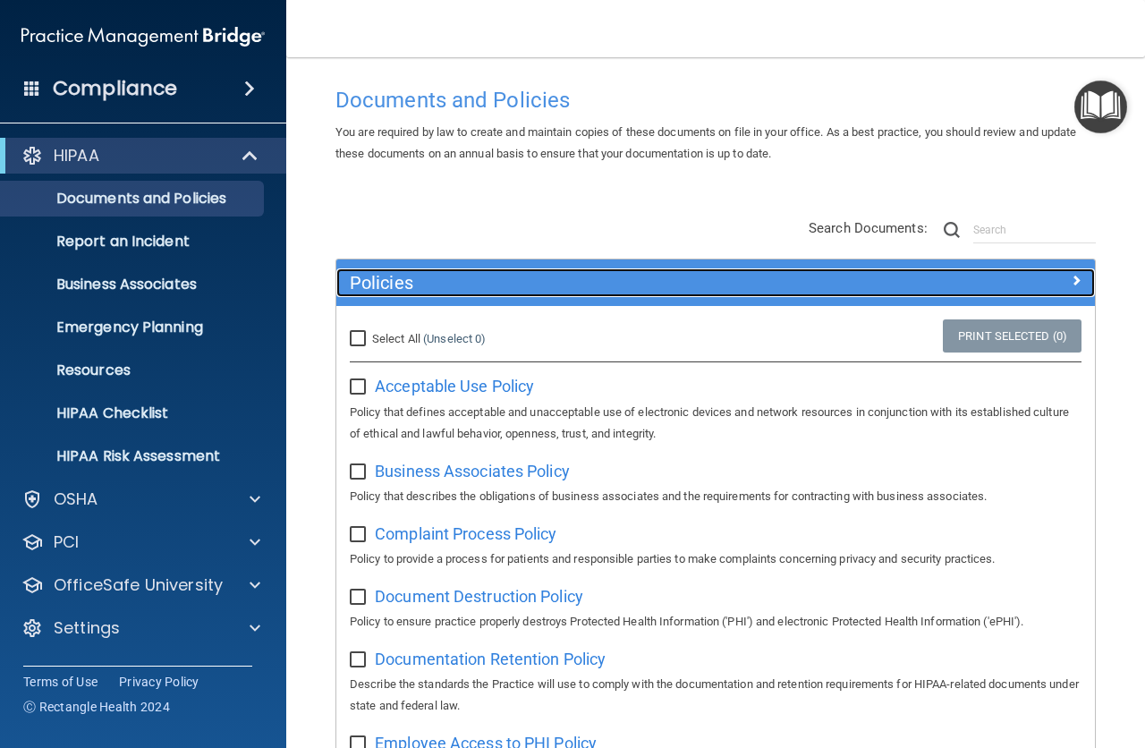
click at [1071, 275] on span at bounding box center [1076, 279] width 11 height 21
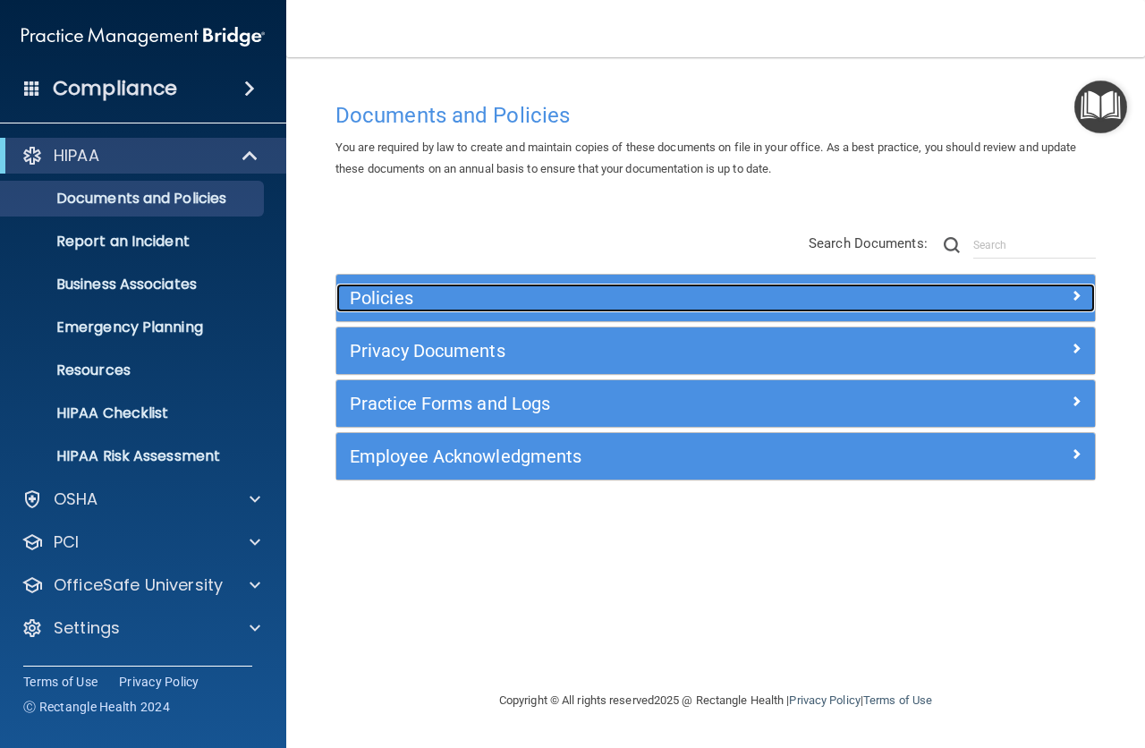
scroll to position [0, 0]
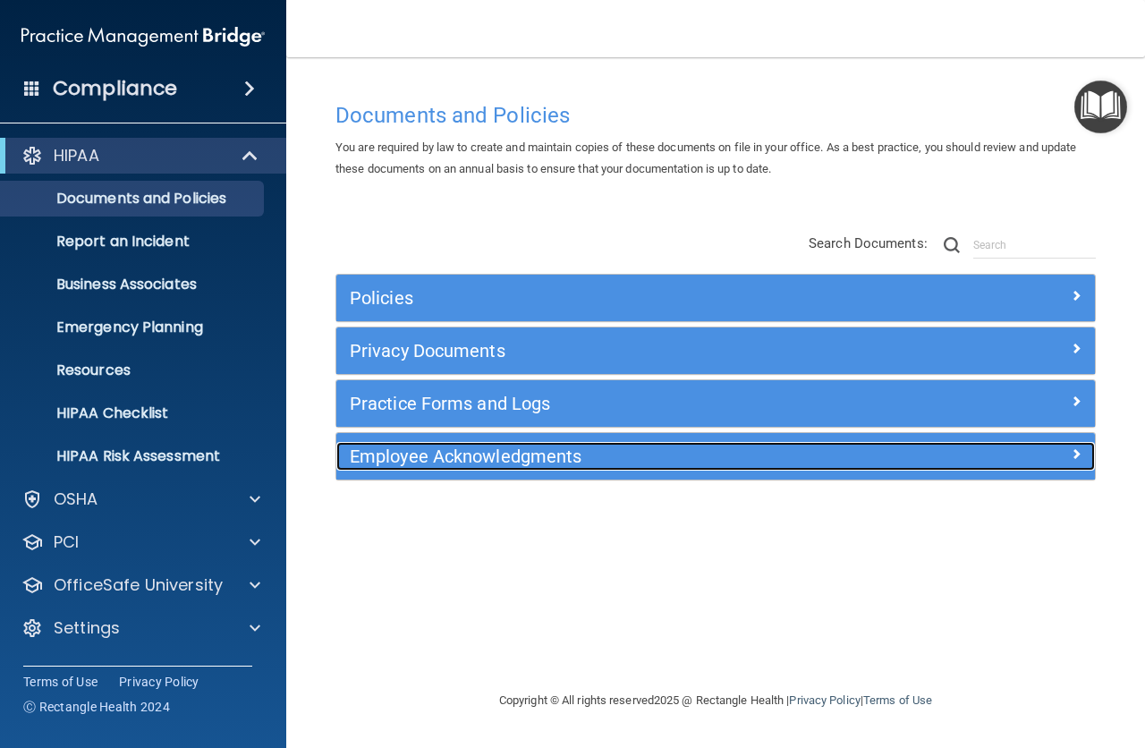
click at [425, 447] on h5 "Employee Acknowledgments" at bounding box center [621, 456] width 542 height 20
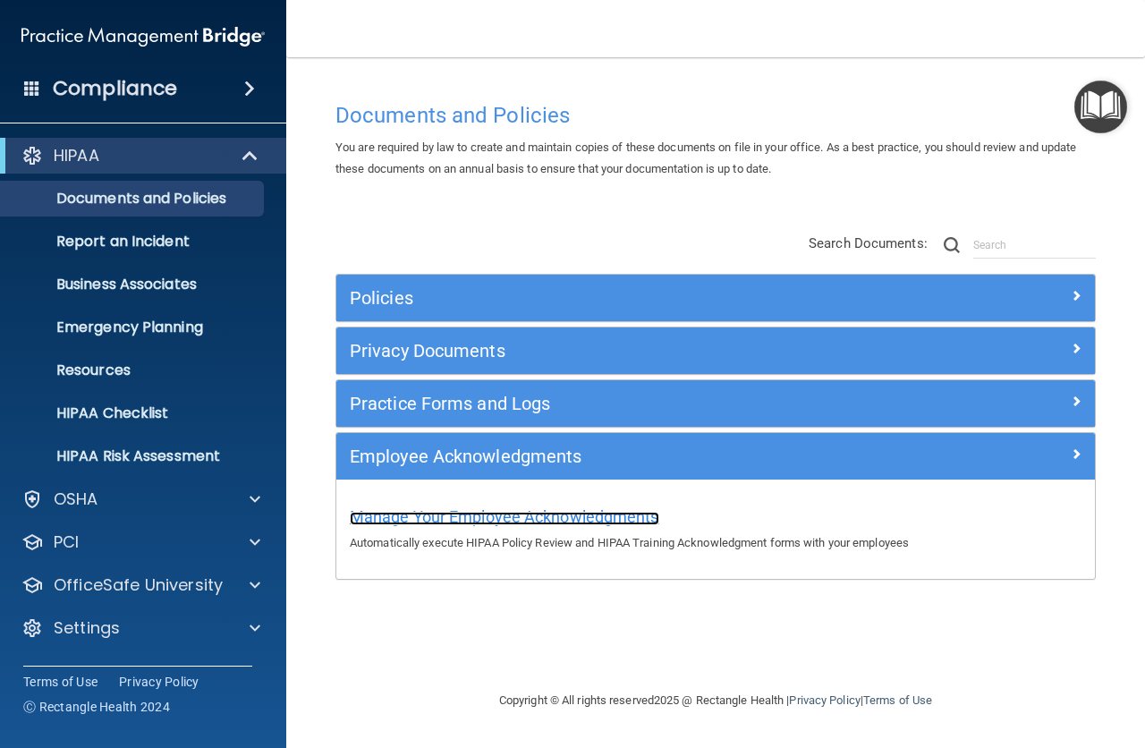
click at [487, 511] on span "Manage Your Employee Acknowledgments" at bounding box center [505, 516] width 310 height 19
